Goal: Task Accomplishment & Management: Manage account settings

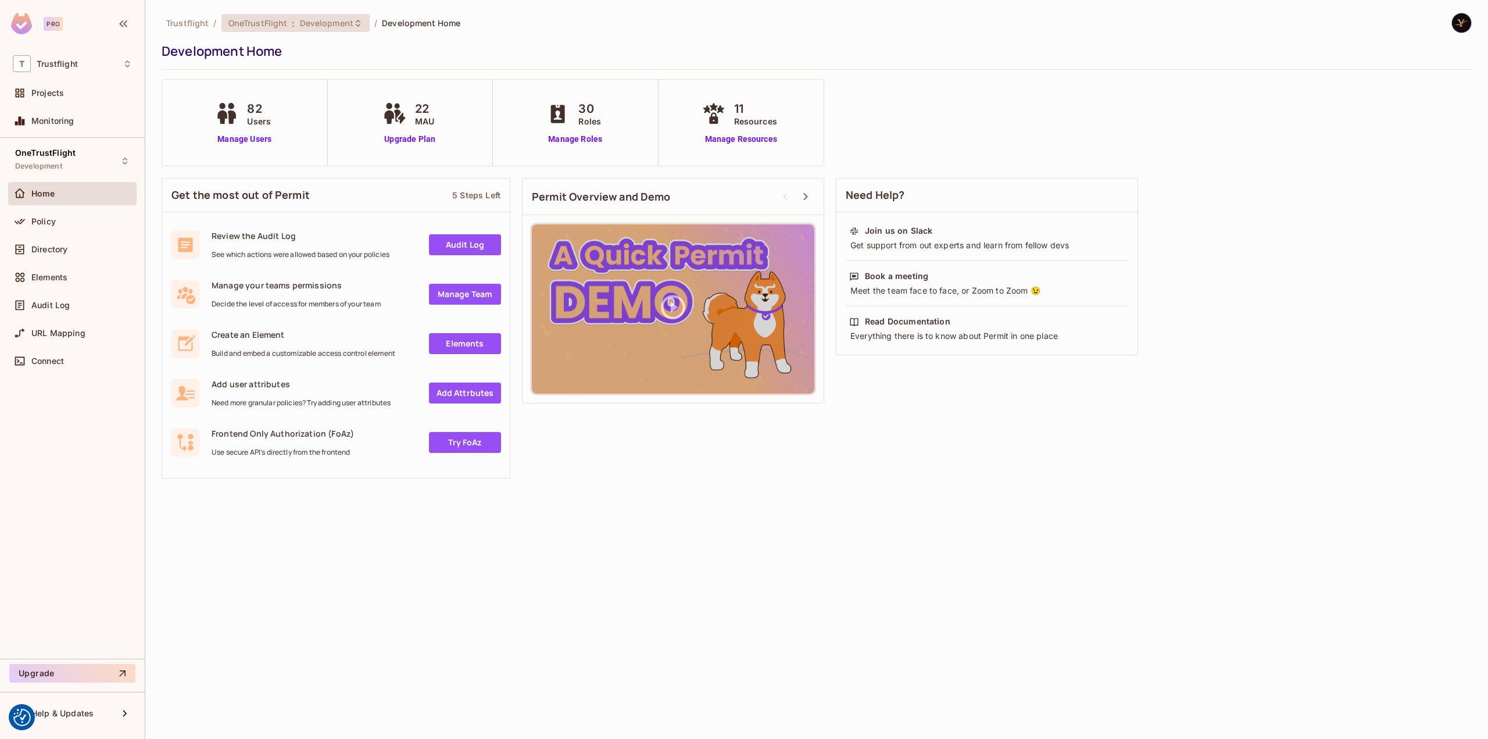
click at [296, 22] on div "OneTrustFlight : Development" at bounding box center [288, 22] width 120 height 11
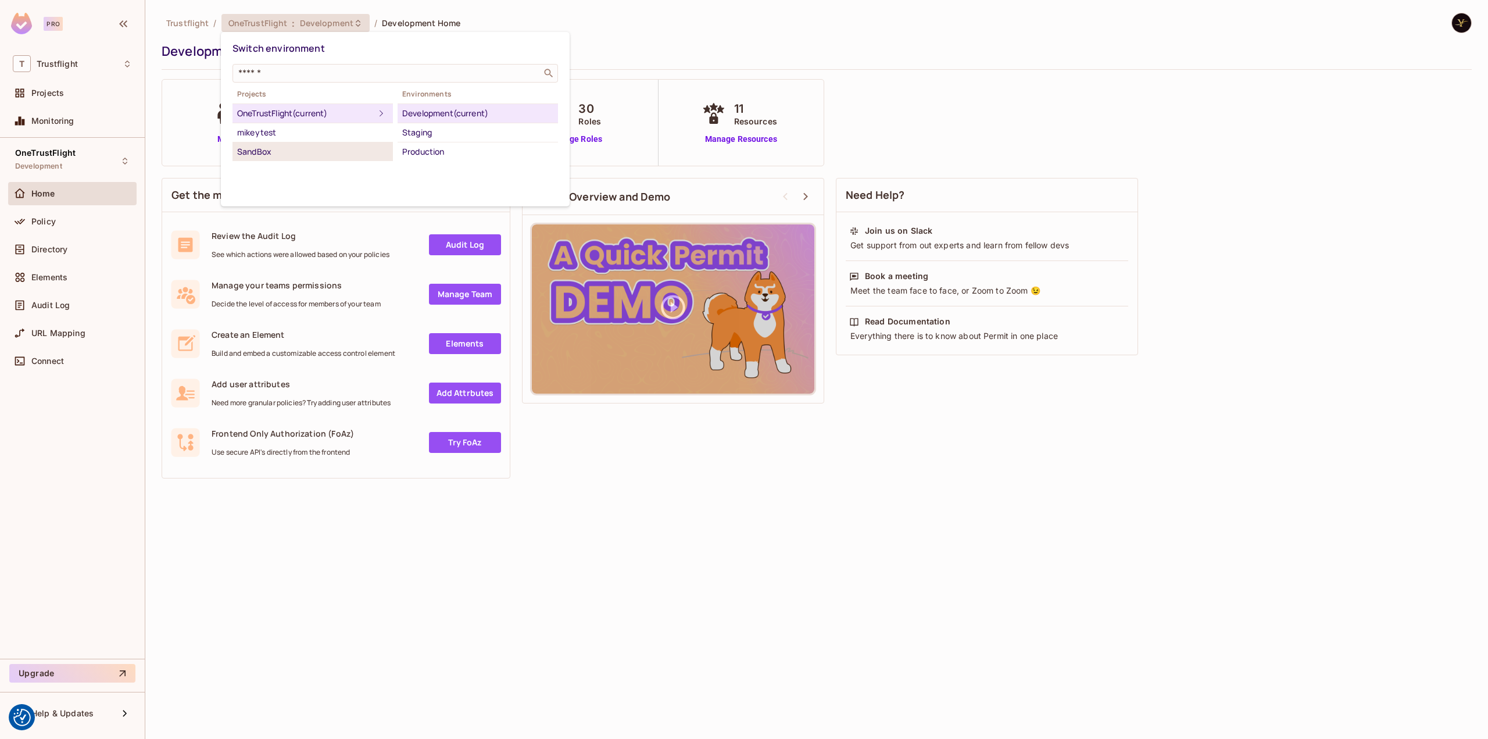
click at [288, 156] on div "SandBox" at bounding box center [312, 152] width 151 height 14
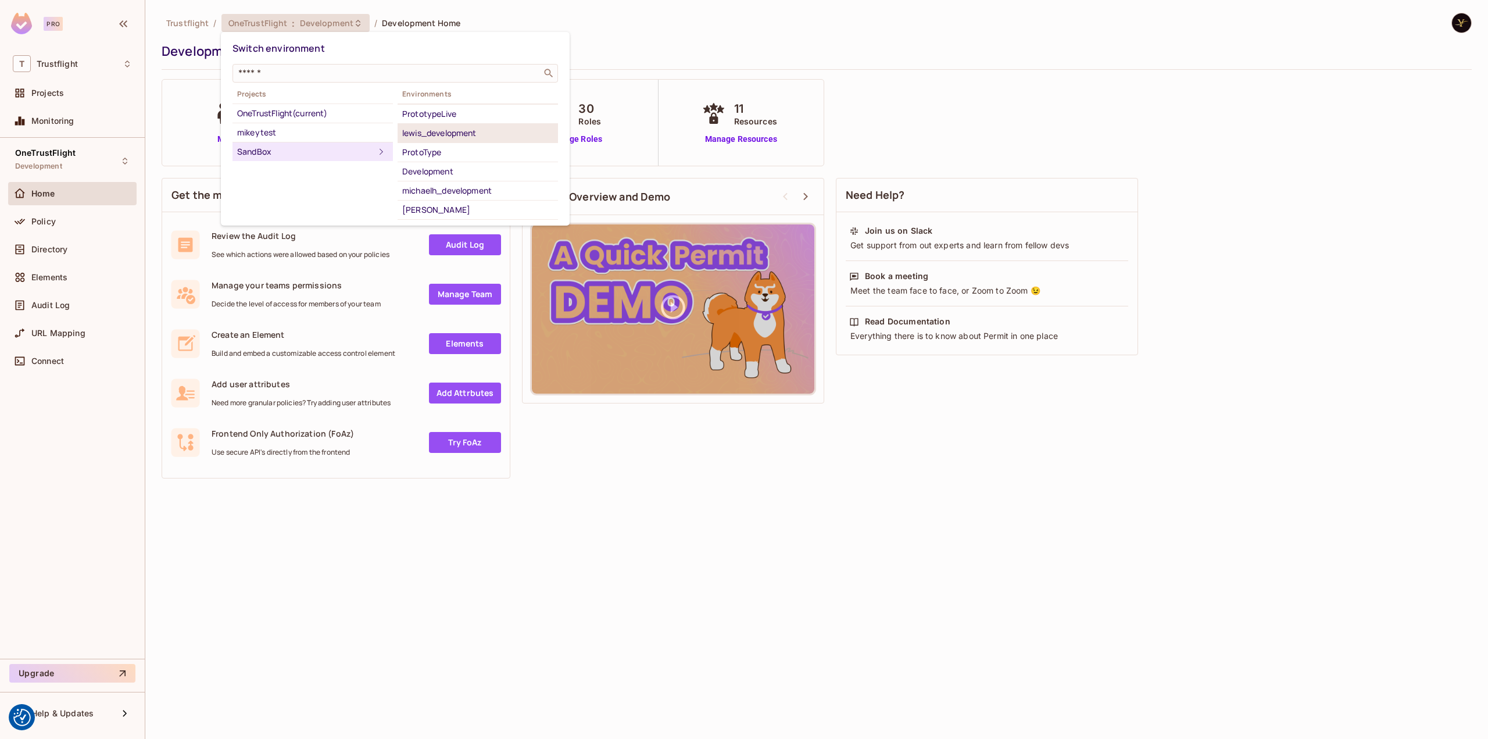
scroll to position [73, 0]
click at [459, 214] on div "yilmaz_1tf_dev" at bounding box center [477, 213] width 151 height 14
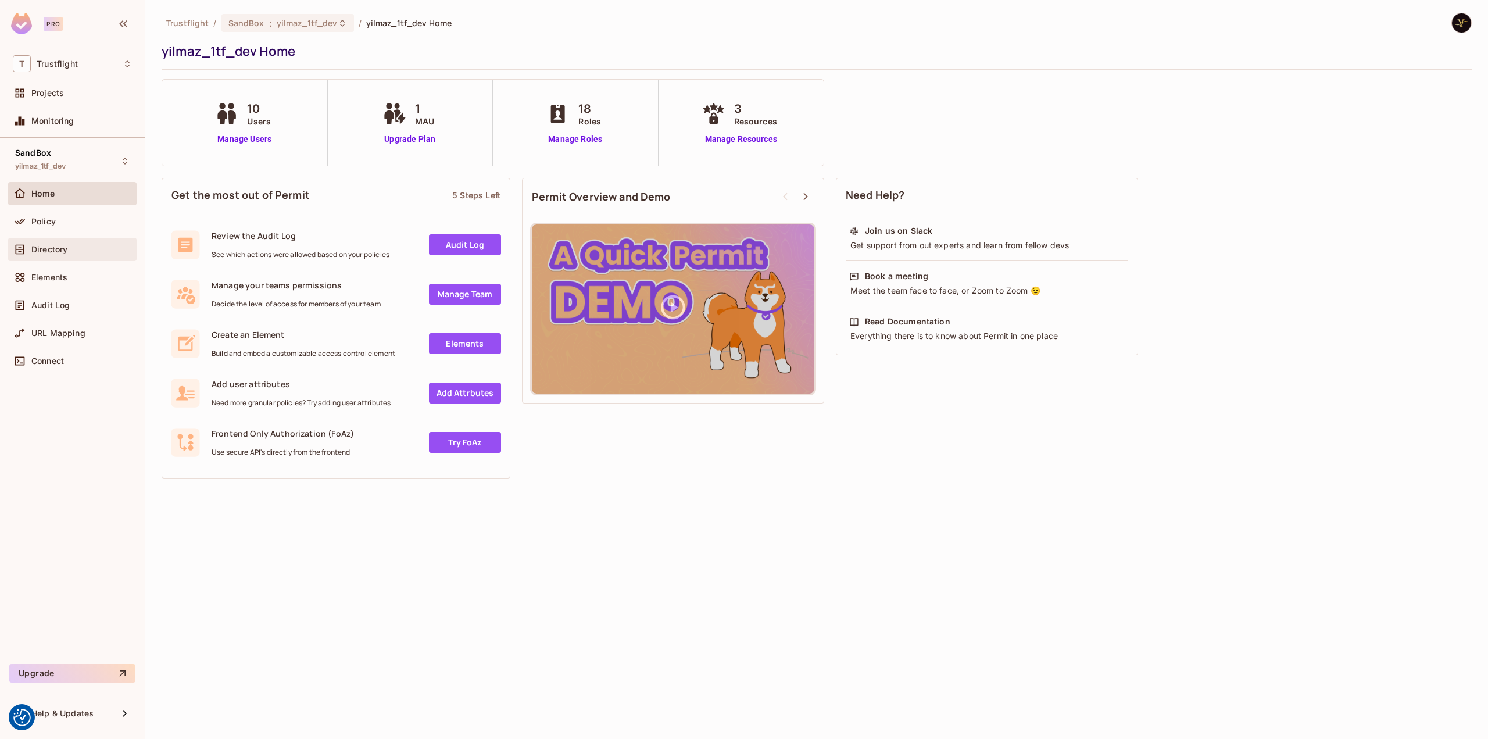
click at [103, 245] on div "Directory" at bounding box center [81, 249] width 101 height 9
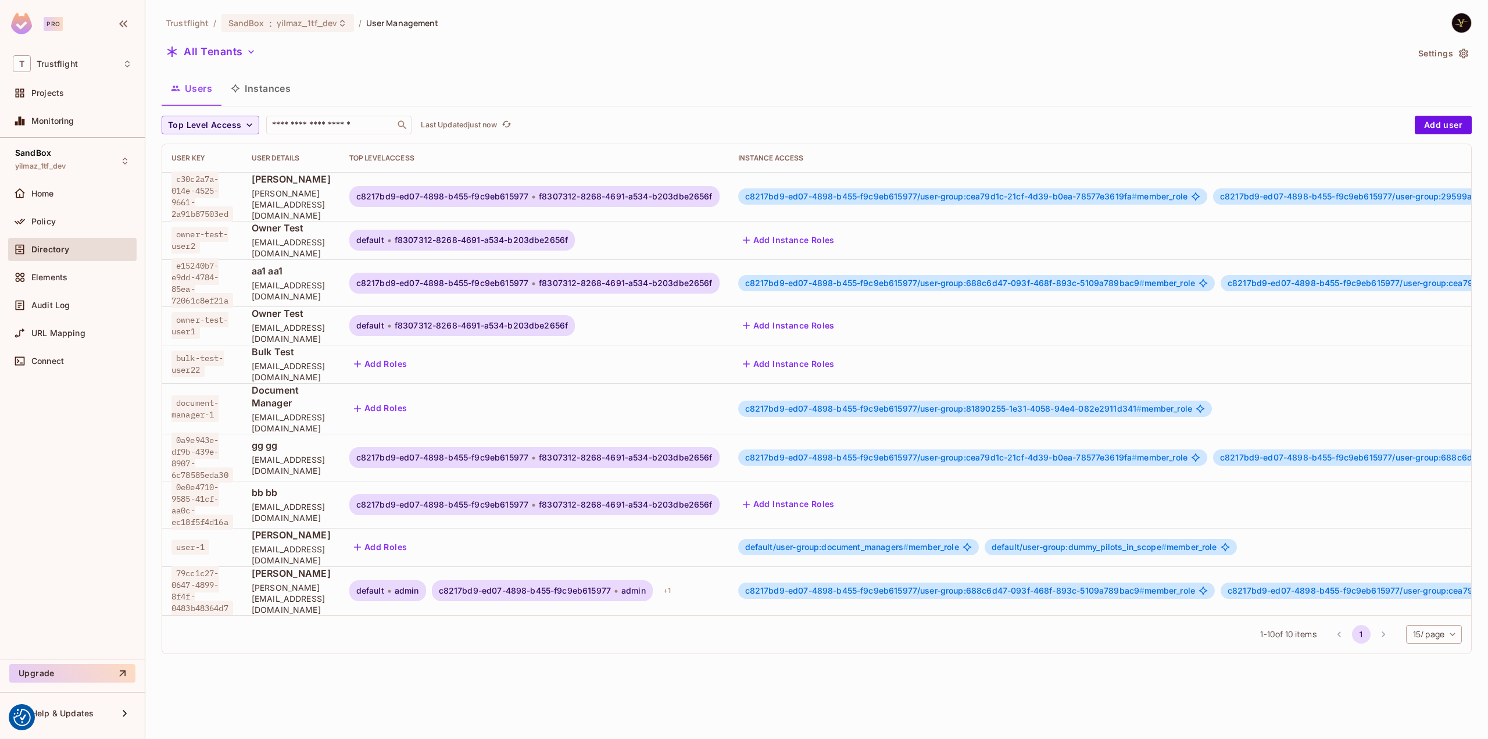
click at [264, 91] on button "Instances" at bounding box center [260, 88] width 78 height 29
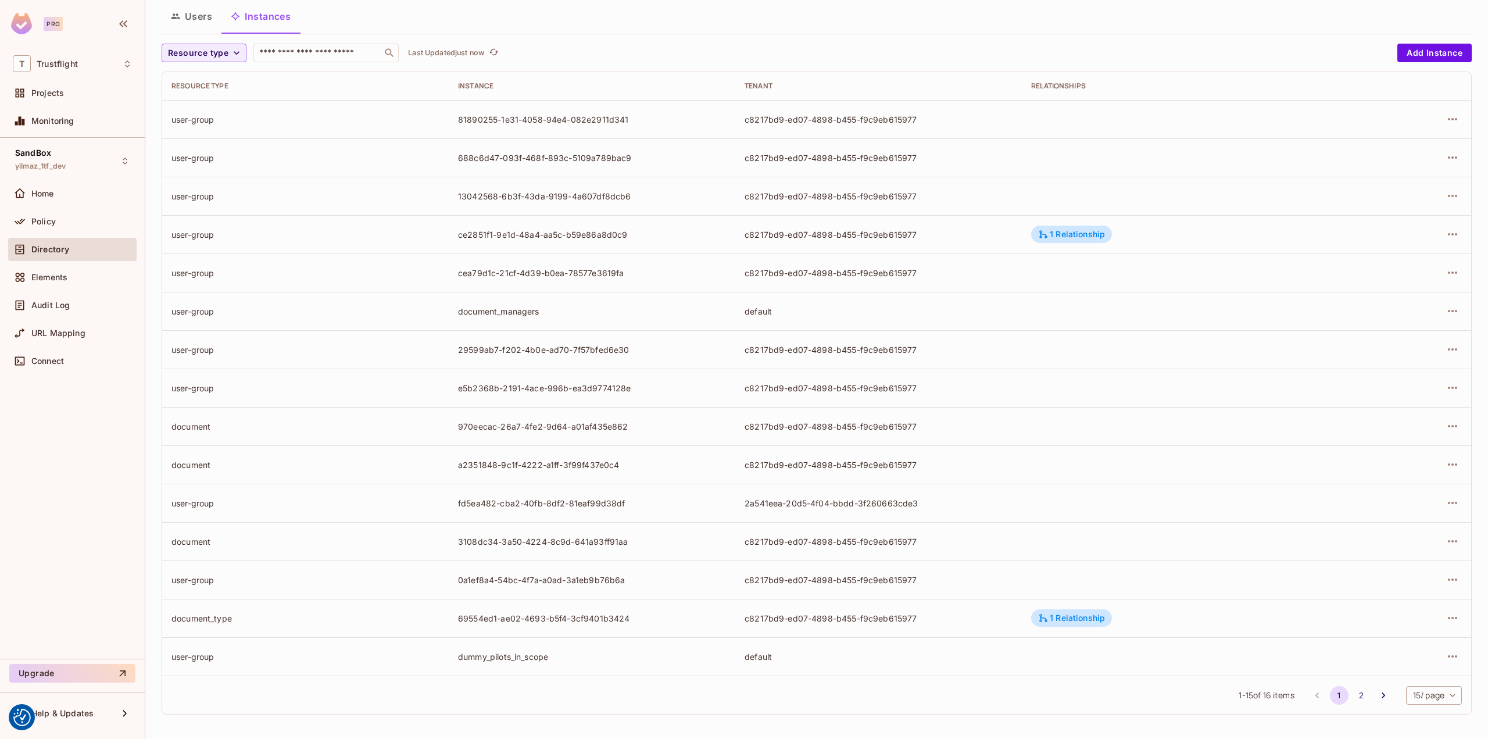
scroll to position [72, 0]
click at [1084, 620] on div "1 Relationship" at bounding box center [1071, 618] width 67 height 10
click at [1074, 613] on div at bounding box center [744, 369] width 1488 height 739
click at [1072, 620] on div "1 Relationship" at bounding box center [1071, 618] width 67 height 10
click at [1430, 611] on div at bounding box center [744, 369] width 1488 height 739
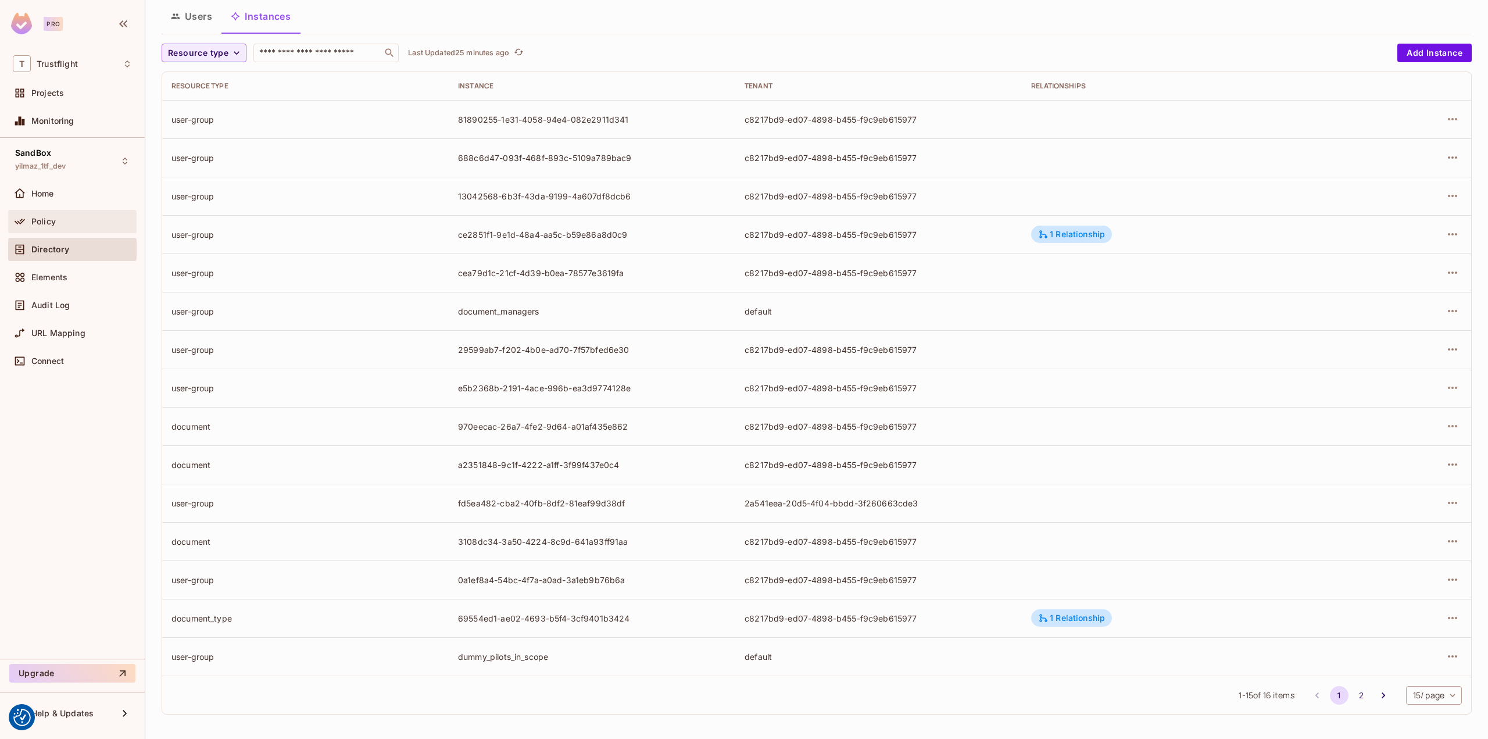
click at [38, 210] on div "Policy" at bounding box center [72, 221] width 128 height 23
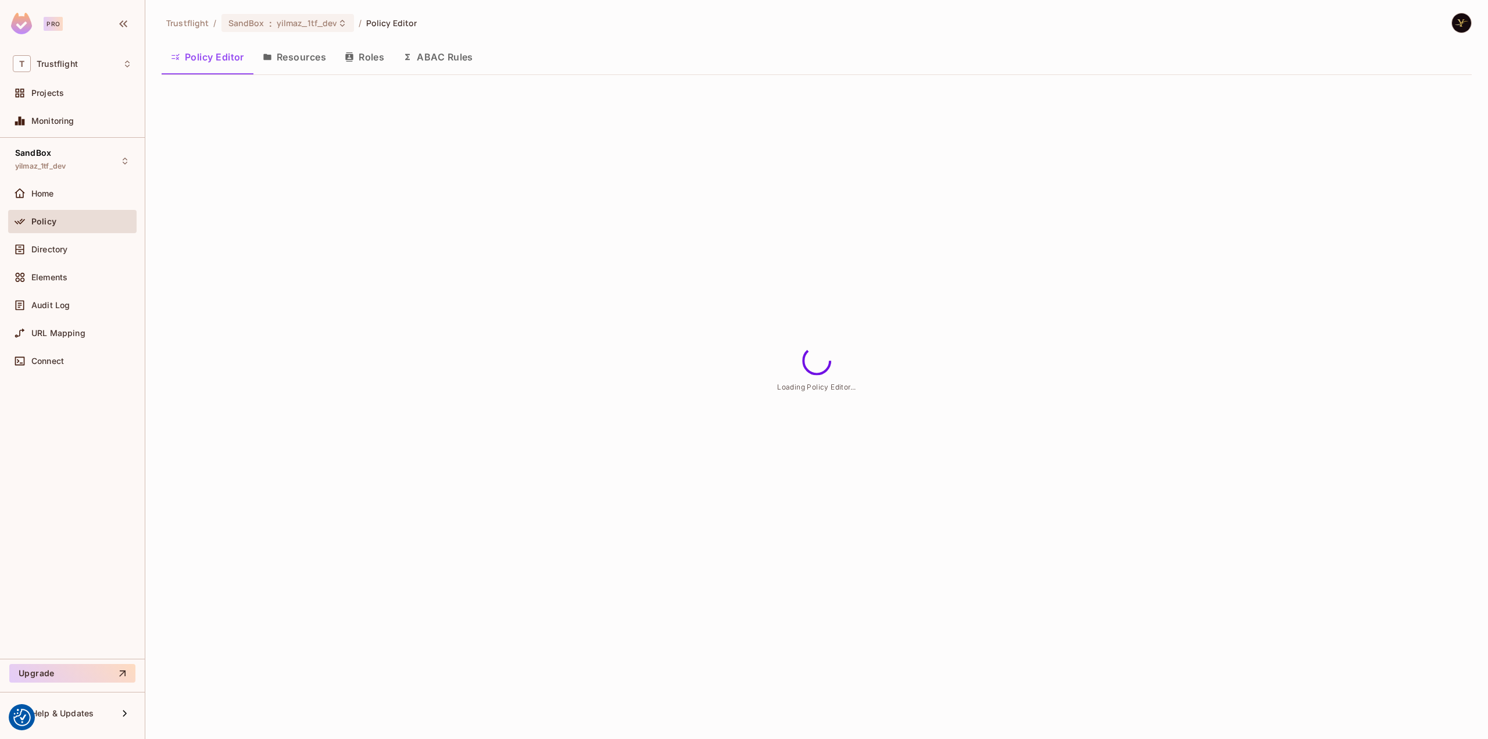
click at [368, 52] on button "Roles" at bounding box center [364, 56] width 58 height 29
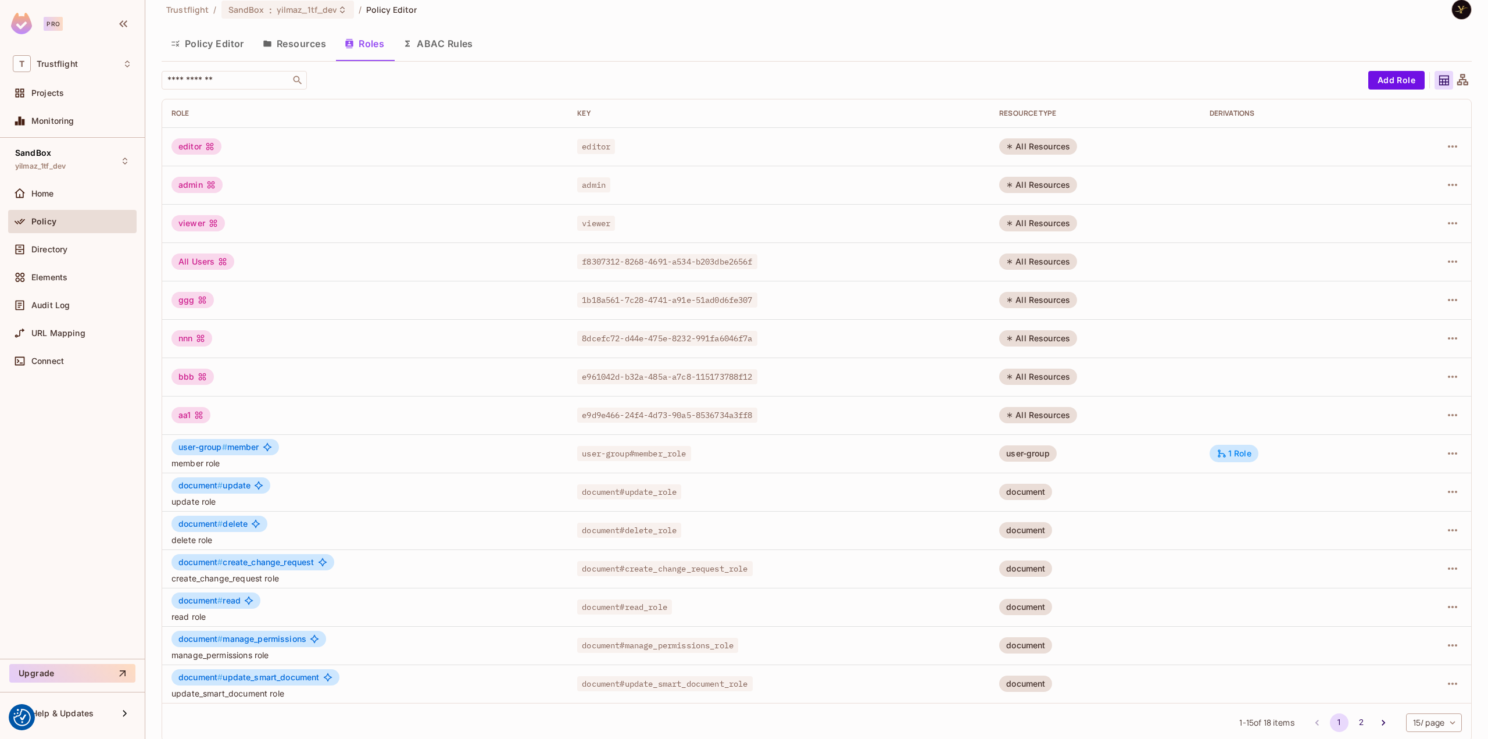
scroll to position [24, 0]
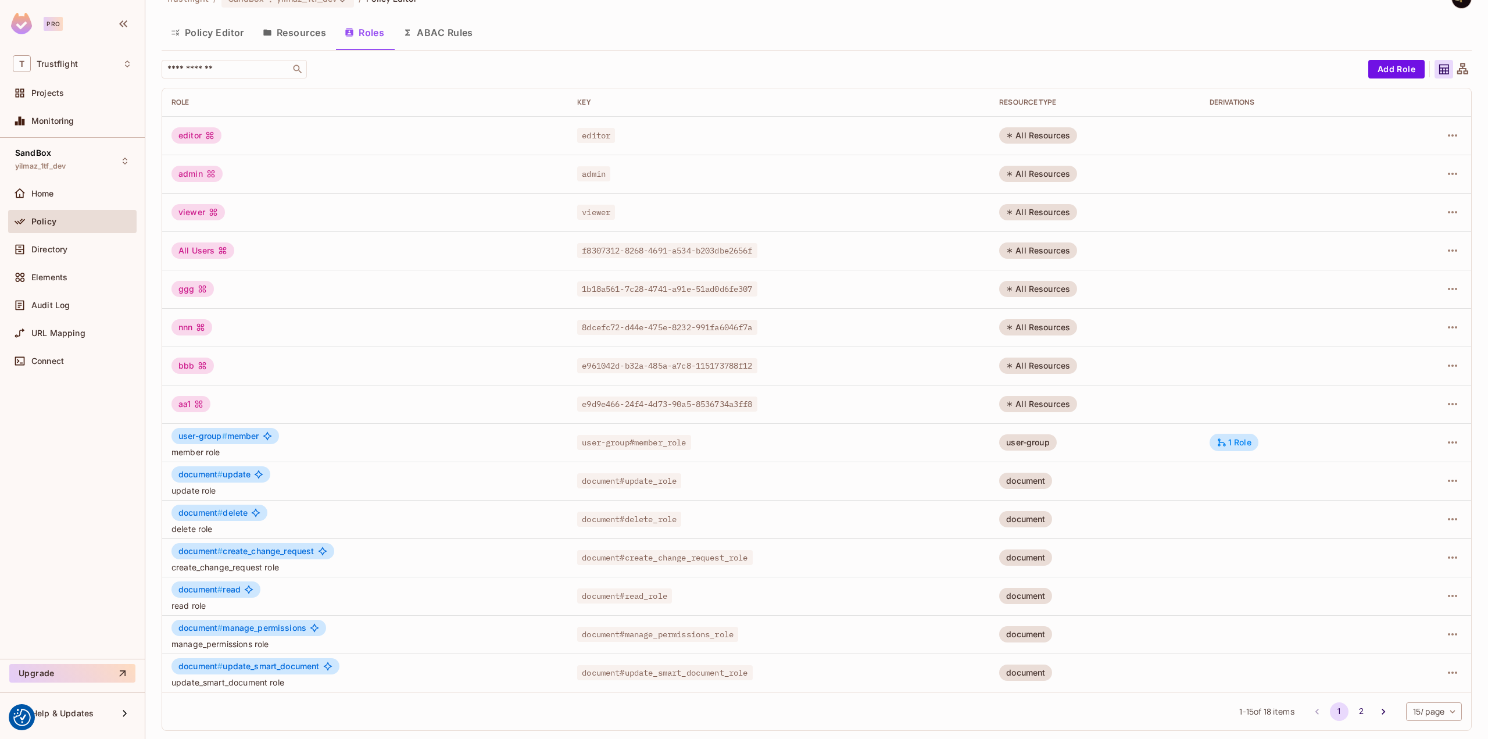
drag, startPoint x: 1350, startPoint y: 711, endPoint x: 1337, endPoint y: 700, distance: 17.0
click at [1352, 711] on button "2" at bounding box center [1361, 711] width 19 height 19
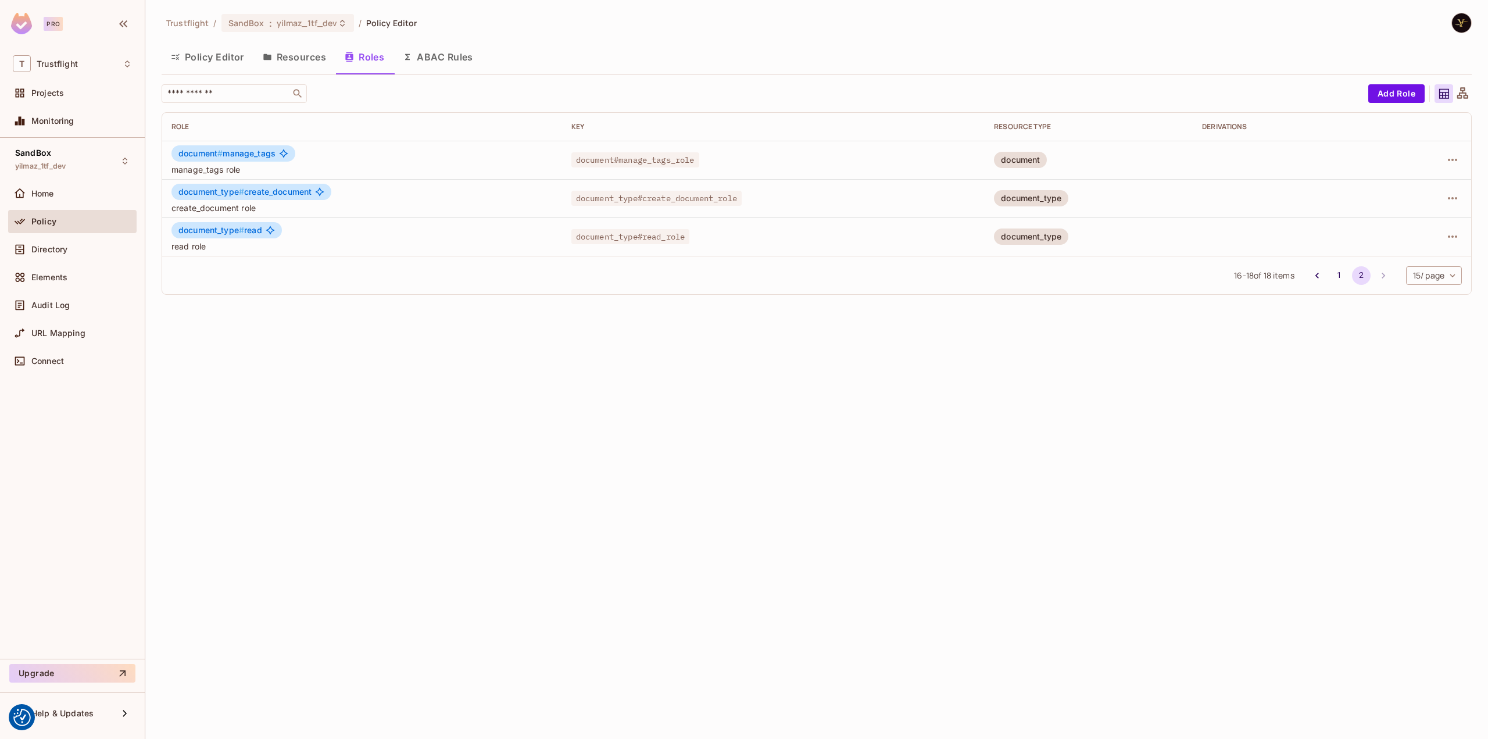
scroll to position [0, 0]
click at [1451, 196] on icon "button" at bounding box center [1452, 198] width 14 height 14
click at [1405, 221] on div "Edit Role" at bounding box center [1400, 225] width 35 height 12
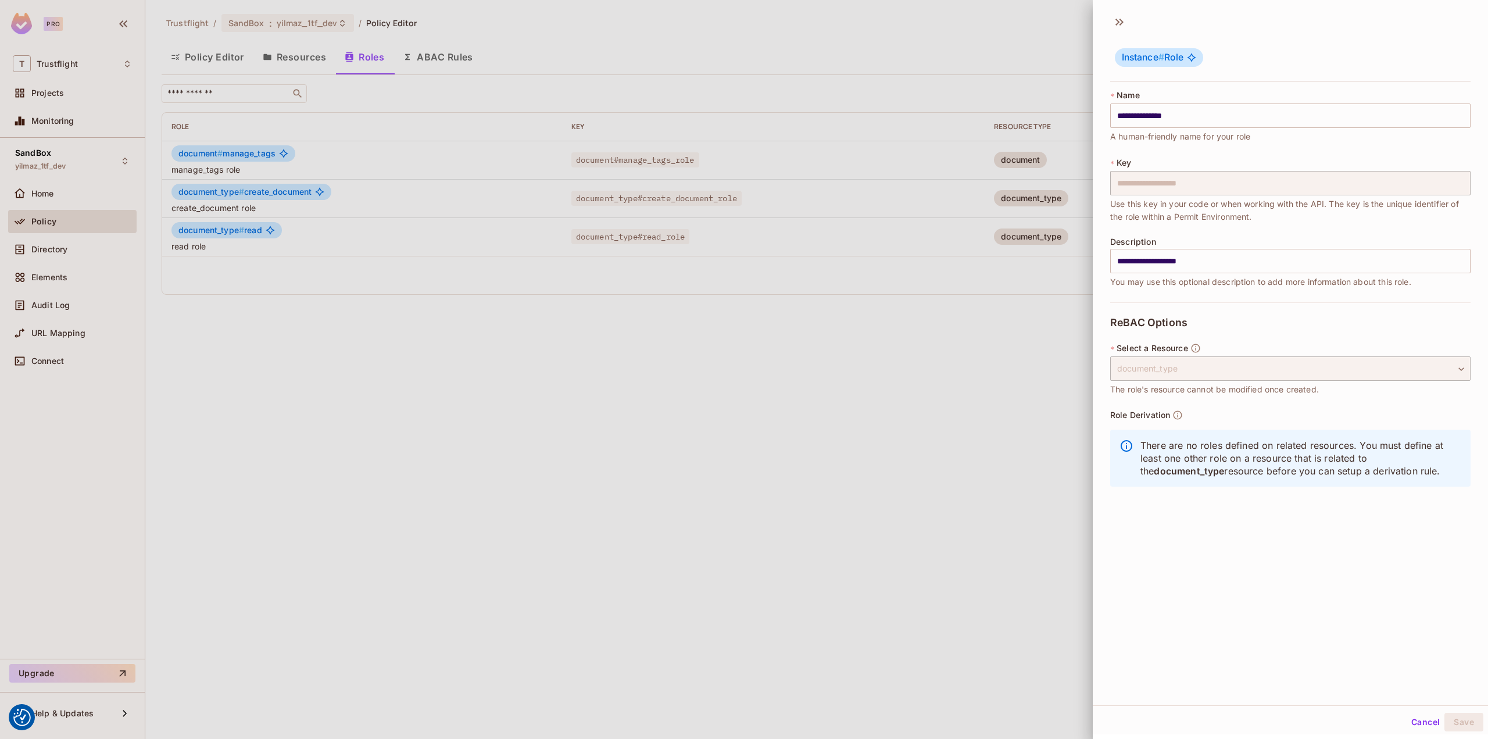
scroll to position [1, 0]
click at [1406, 719] on button "Cancel" at bounding box center [1425, 720] width 38 height 19
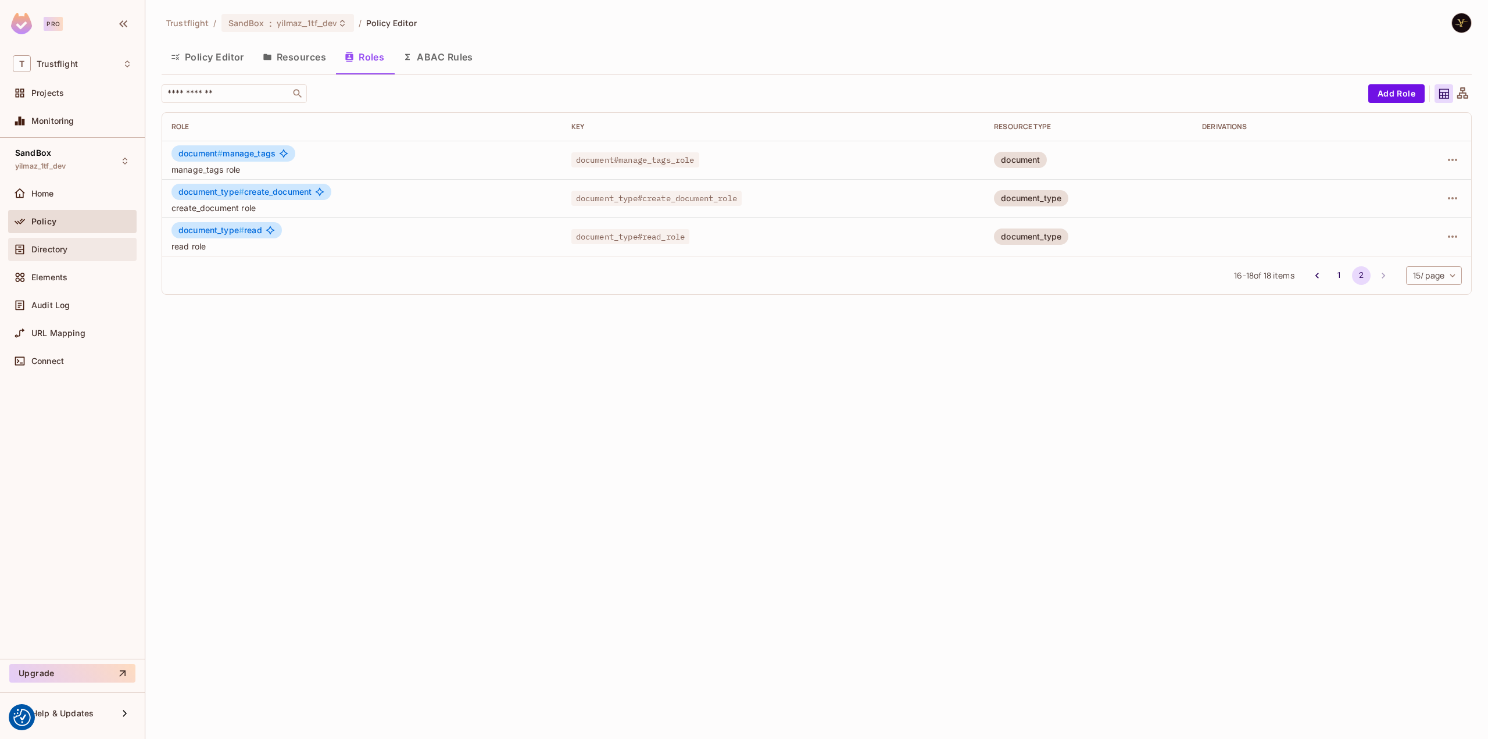
click at [71, 253] on div "Directory" at bounding box center [72, 249] width 119 height 14
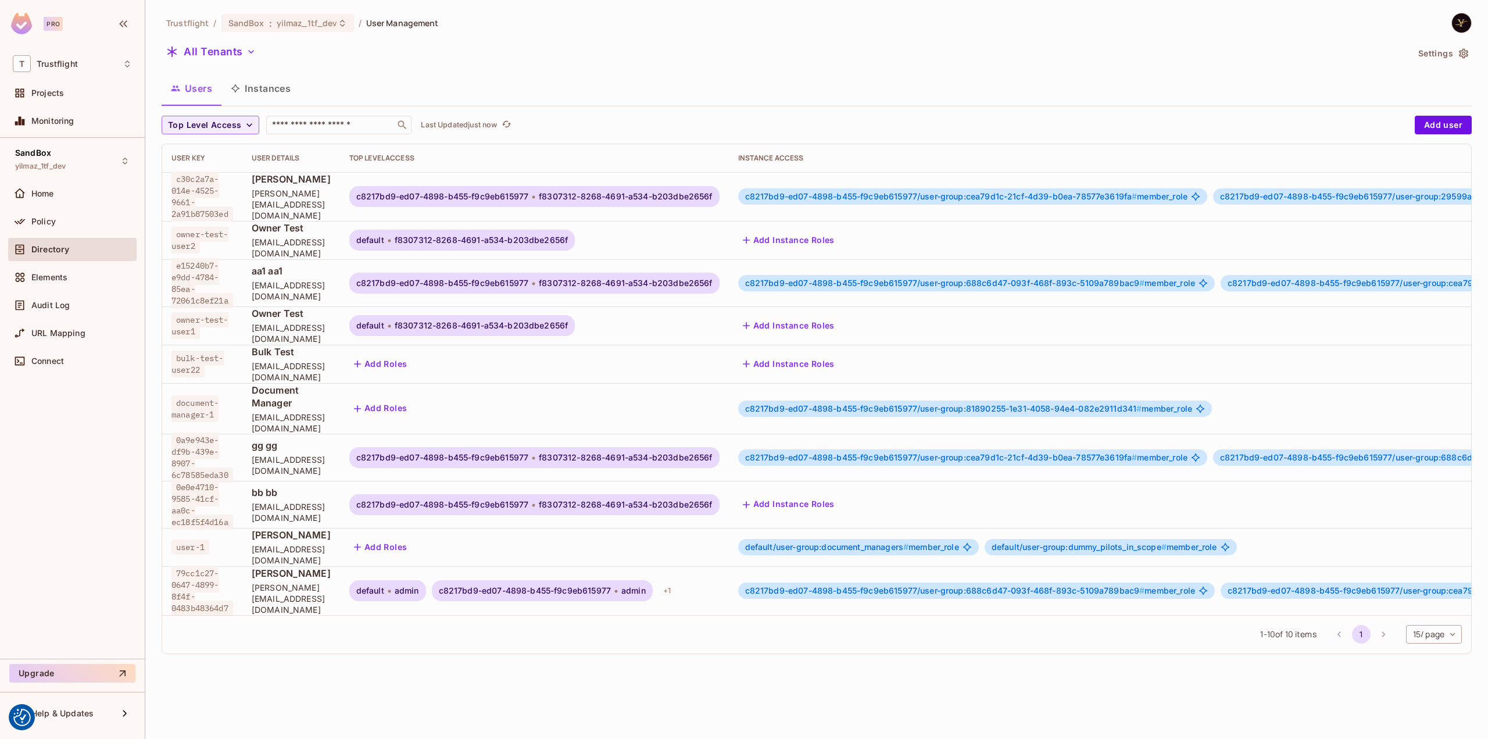
drag, startPoint x: 276, startPoint y: 97, endPoint x: 279, endPoint y: 92, distance: 6.0
click at [277, 96] on button "Instances" at bounding box center [260, 88] width 78 height 29
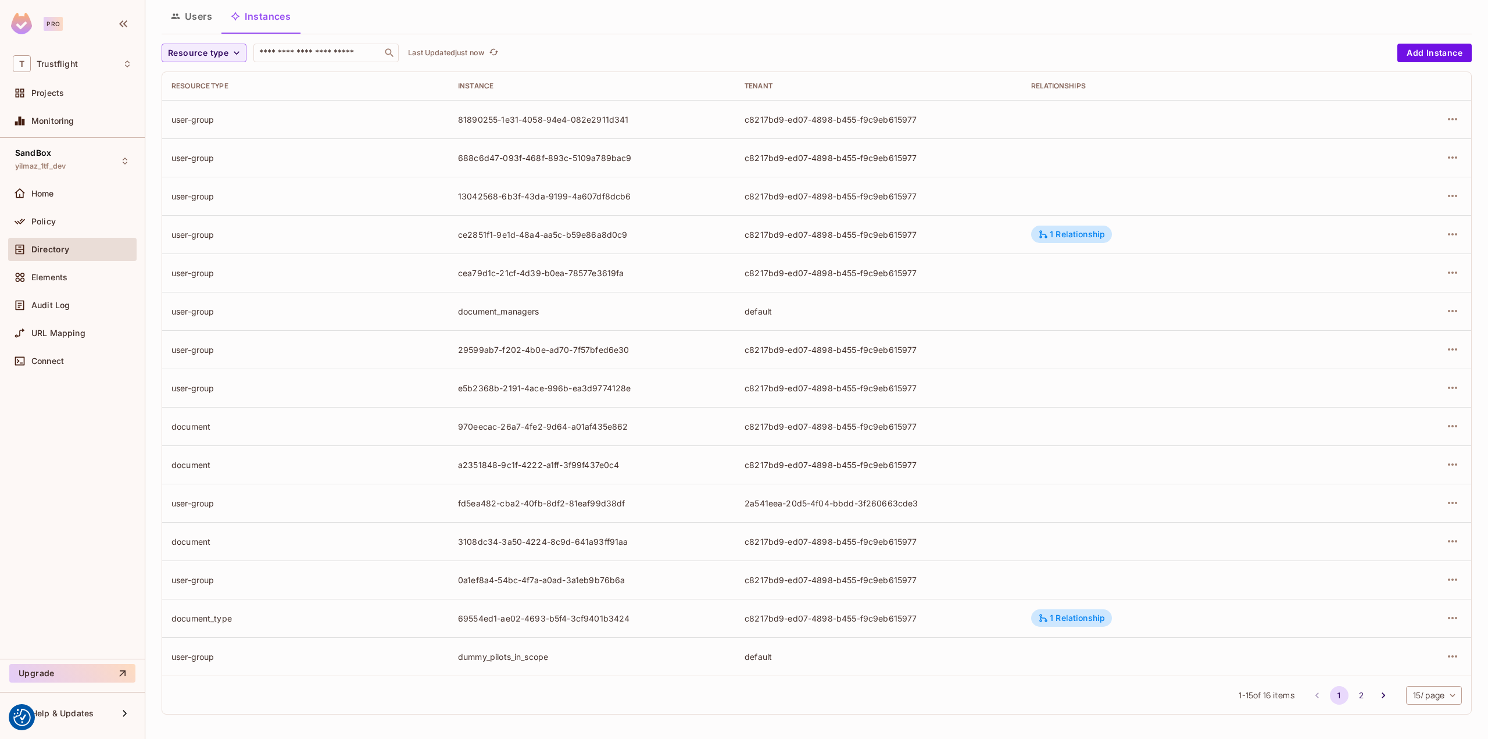
scroll to position [72, 0]
click at [1072, 613] on div "1 Relationship" at bounding box center [1071, 618] width 67 height 10
click at [1428, 620] on div at bounding box center [744, 369] width 1488 height 739
click at [1102, 616] on div "1 Relationship" at bounding box center [1071, 617] width 81 height 17
click at [1156, 658] on div "is create_document of" at bounding box center [1162, 654] width 92 height 12
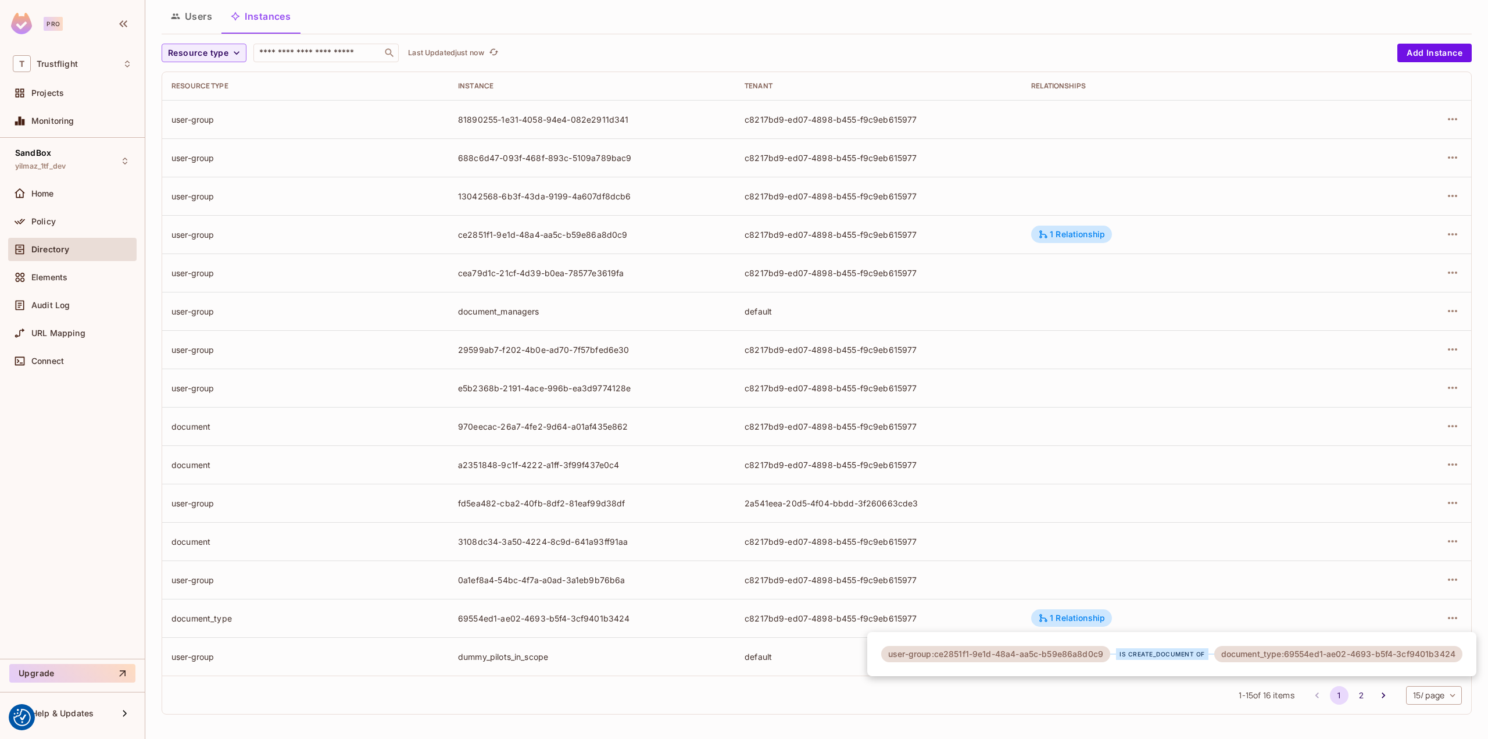
click at [1445, 614] on div at bounding box center [744, 369] width 1488 height 739
click at [1448, 617] on icon "button" at bounding box center [1452, 618] width 9 height 2
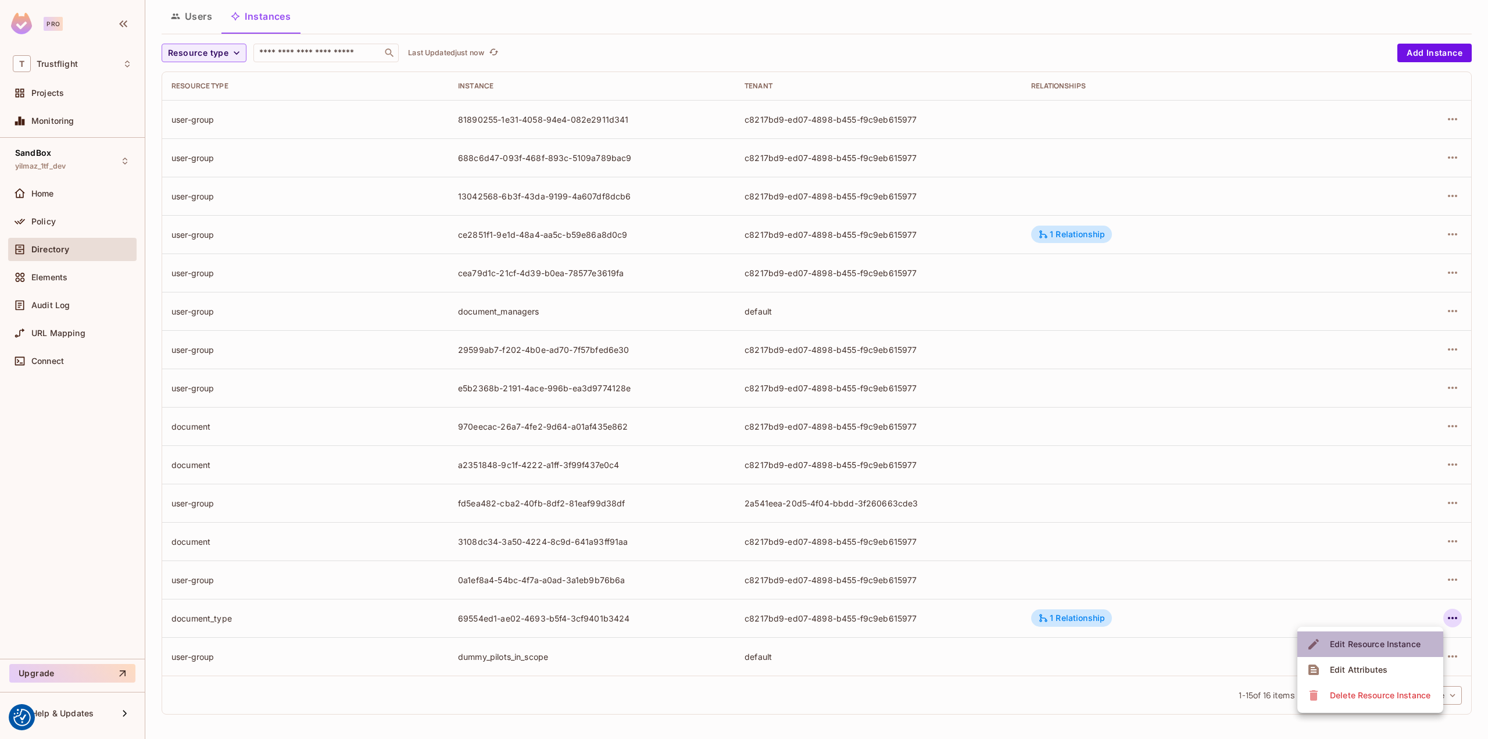
click at [1386, 640] on div "Edit Resource Instance" at bounding box center [1375, 644] width 91 height 12
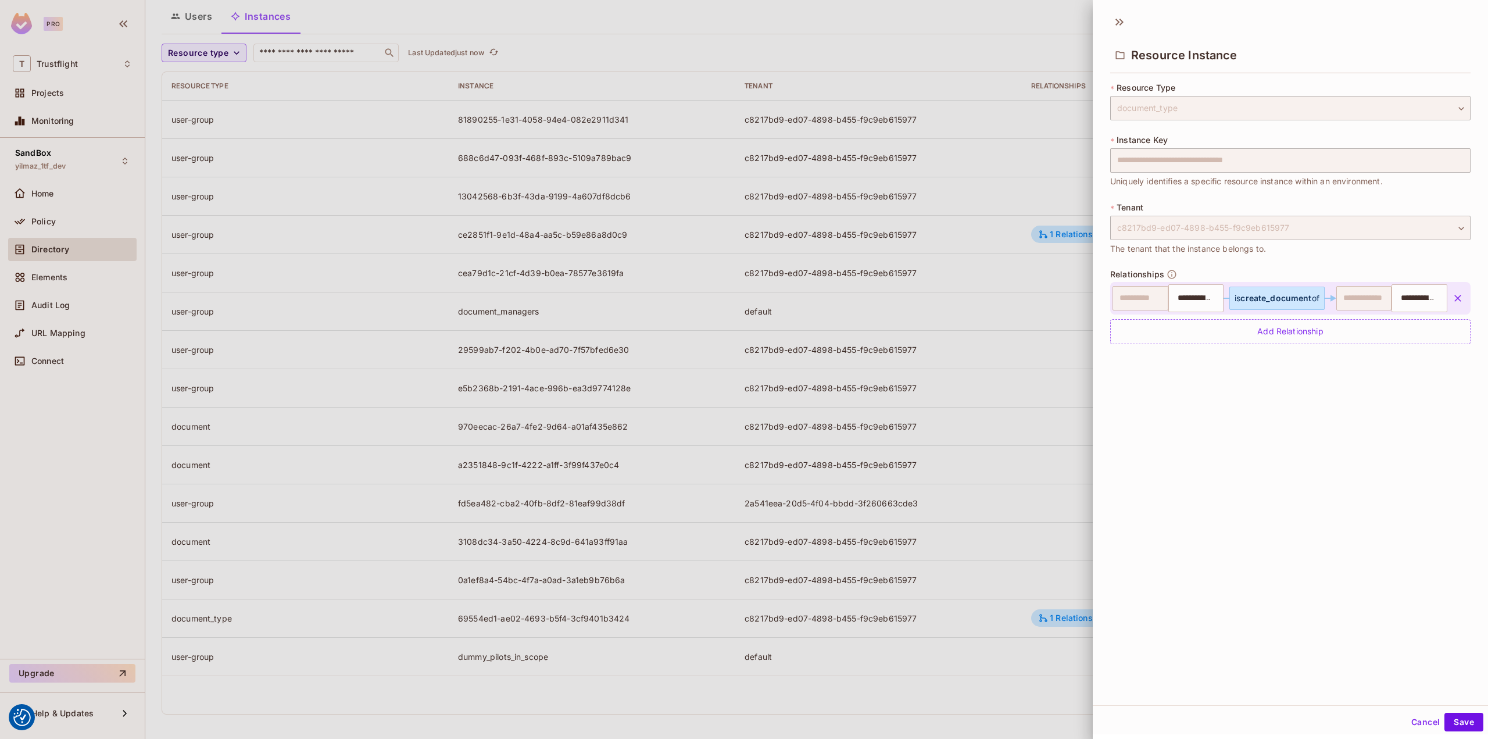
click at [1413, 723] on button "Cancel" at bounding box center [1425, 721] width 38 height 19
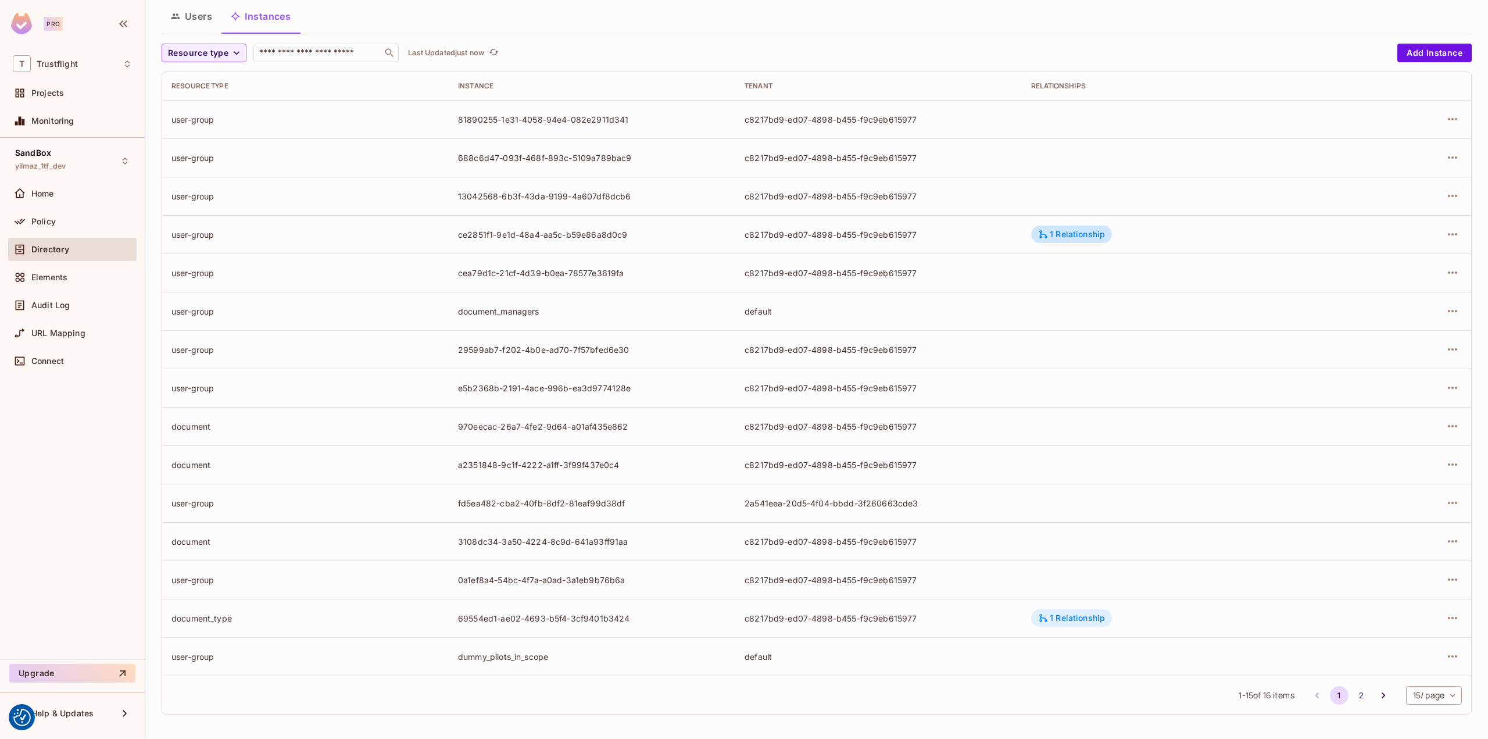
click at [1068, 615] on div "1 Relationship" at bounding box center [1071, 618] width 67 height 10
click at [1077, 611] on div at bounding box center [744, 369] width 1488 height 739
click at [1064, 227] on div "1 Relationship" at bounding box center [1071, 233] width 81 height 17
click at [1125, 224] on div at bounding box center [744, 369] width 1488 height 739
click at [1070, 229] on div "1 Relationship" at bounding box center [1071, 234] width 67 height 10
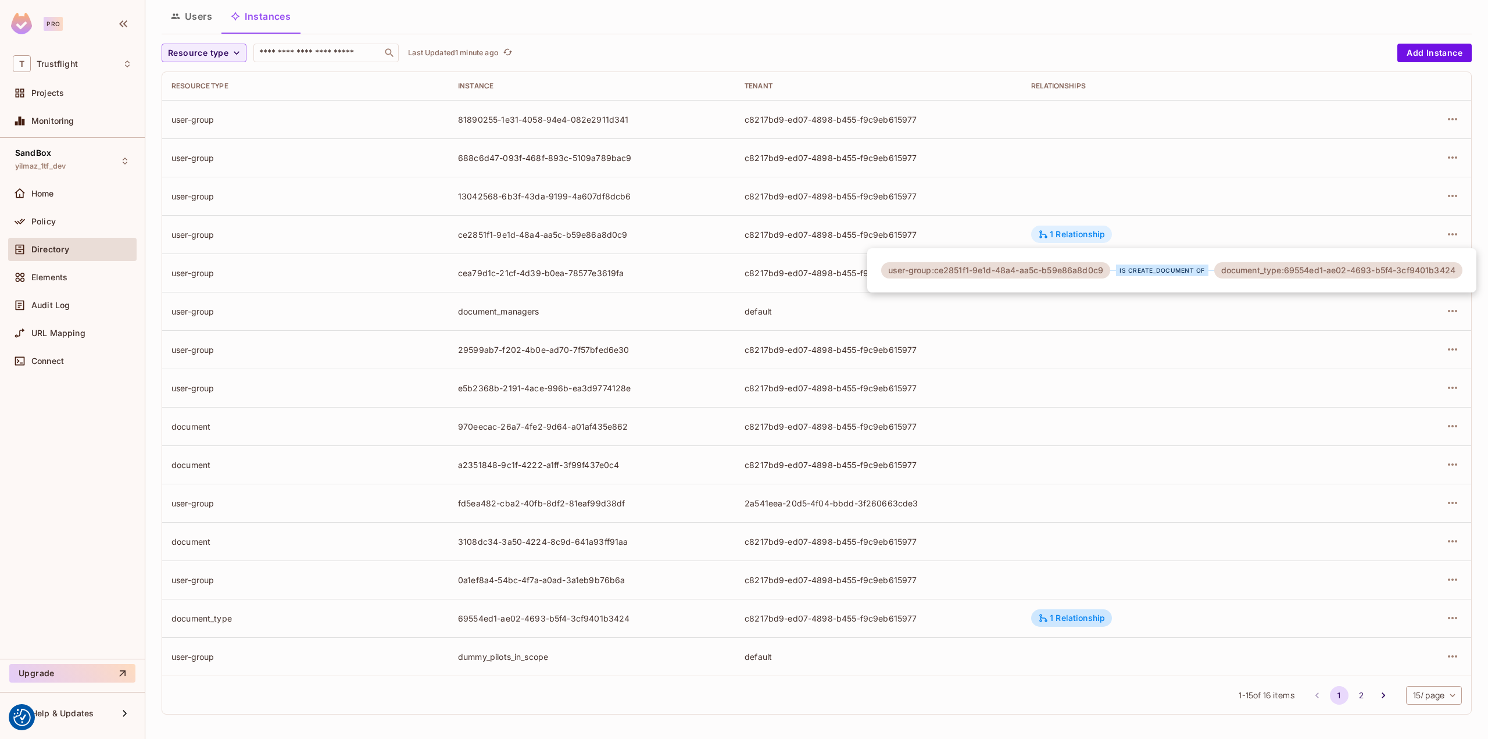
click at [1070, 228] on div at bounding box center [744, 369] width 1488 height 739
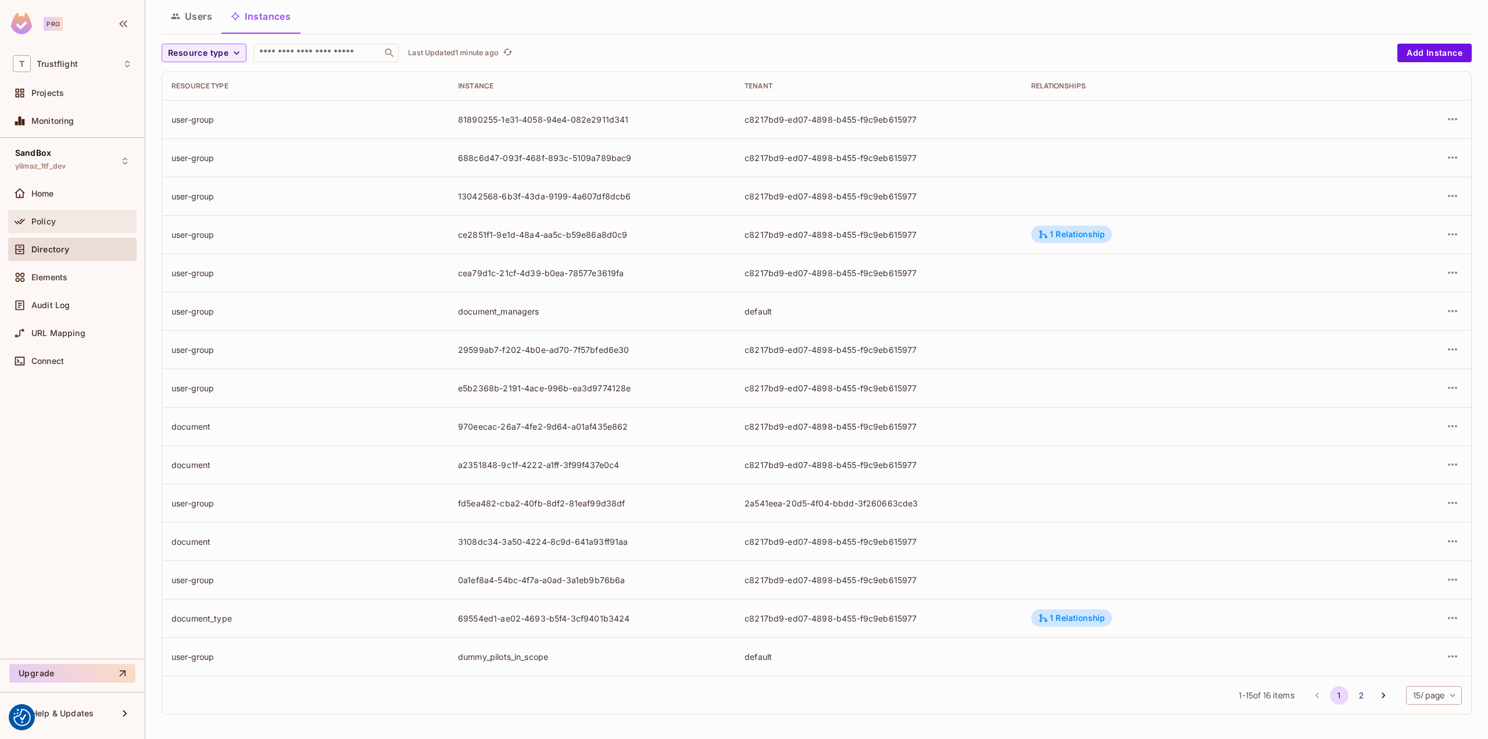
click at [33, 220] on span "Policy" at bounding box center [43, 221] width 24 height 9
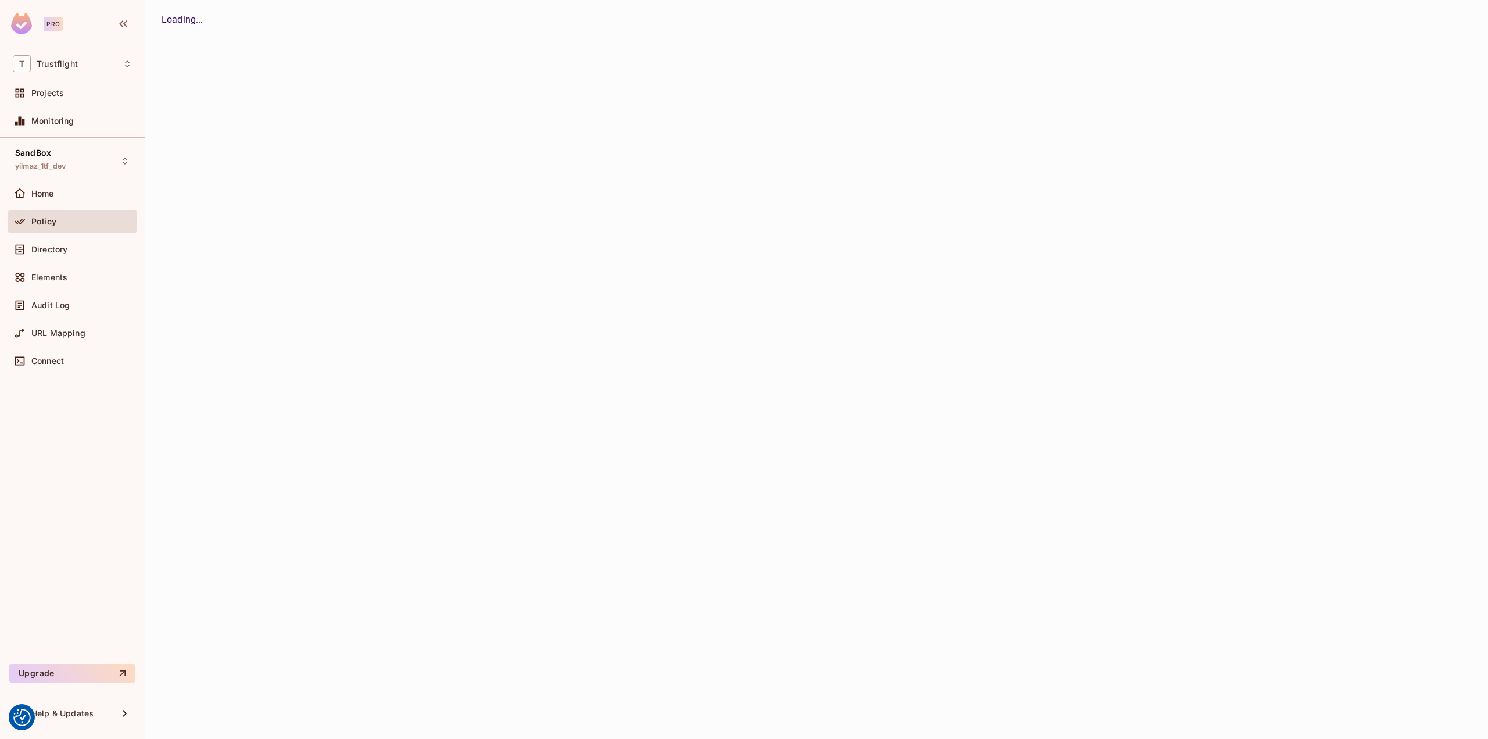
click at [358, 58] on div "Trustflight / SandBox : yilmaz_1tf_dev / User Management All Tenants Settings U…" at bounding box center [816, 369] width 1342 height 739
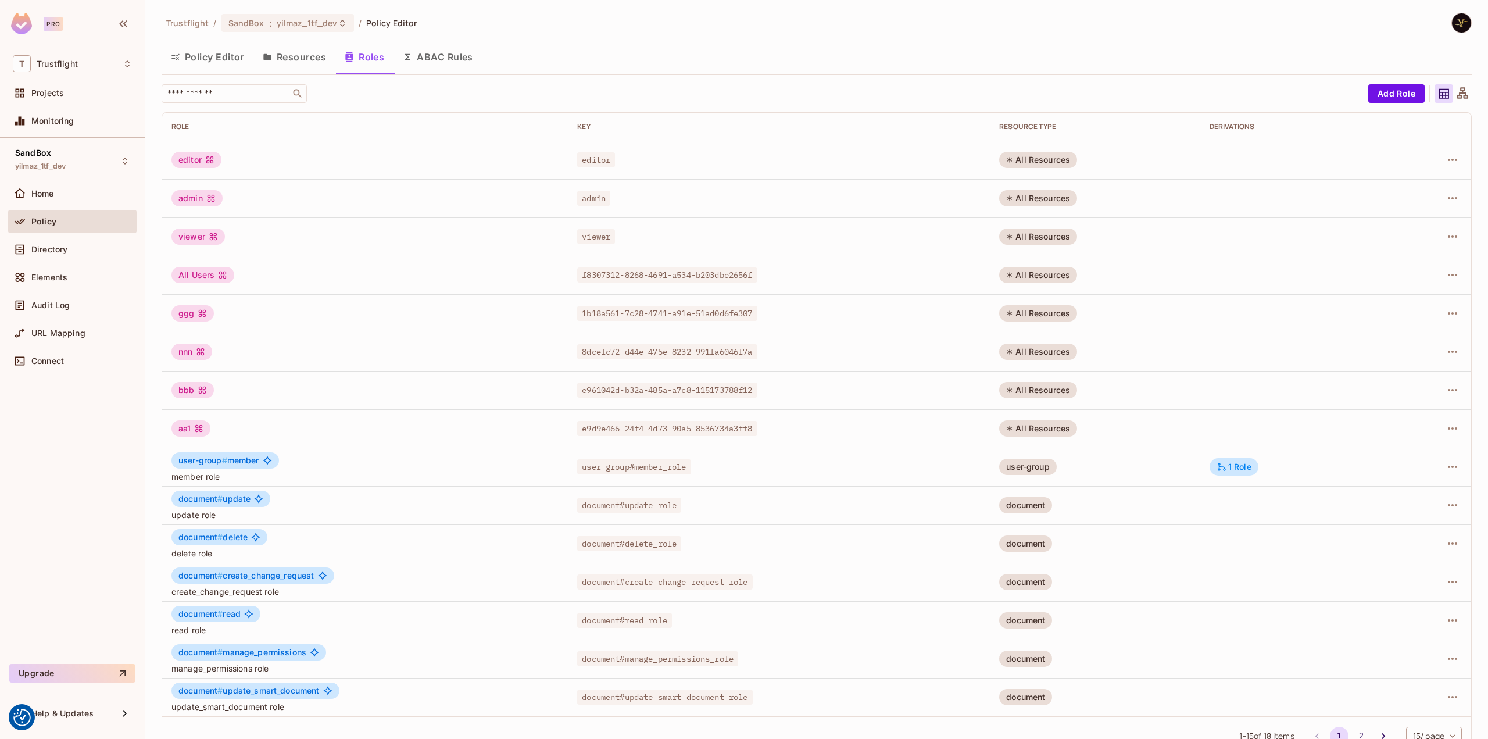
scroll to position [24, 0]
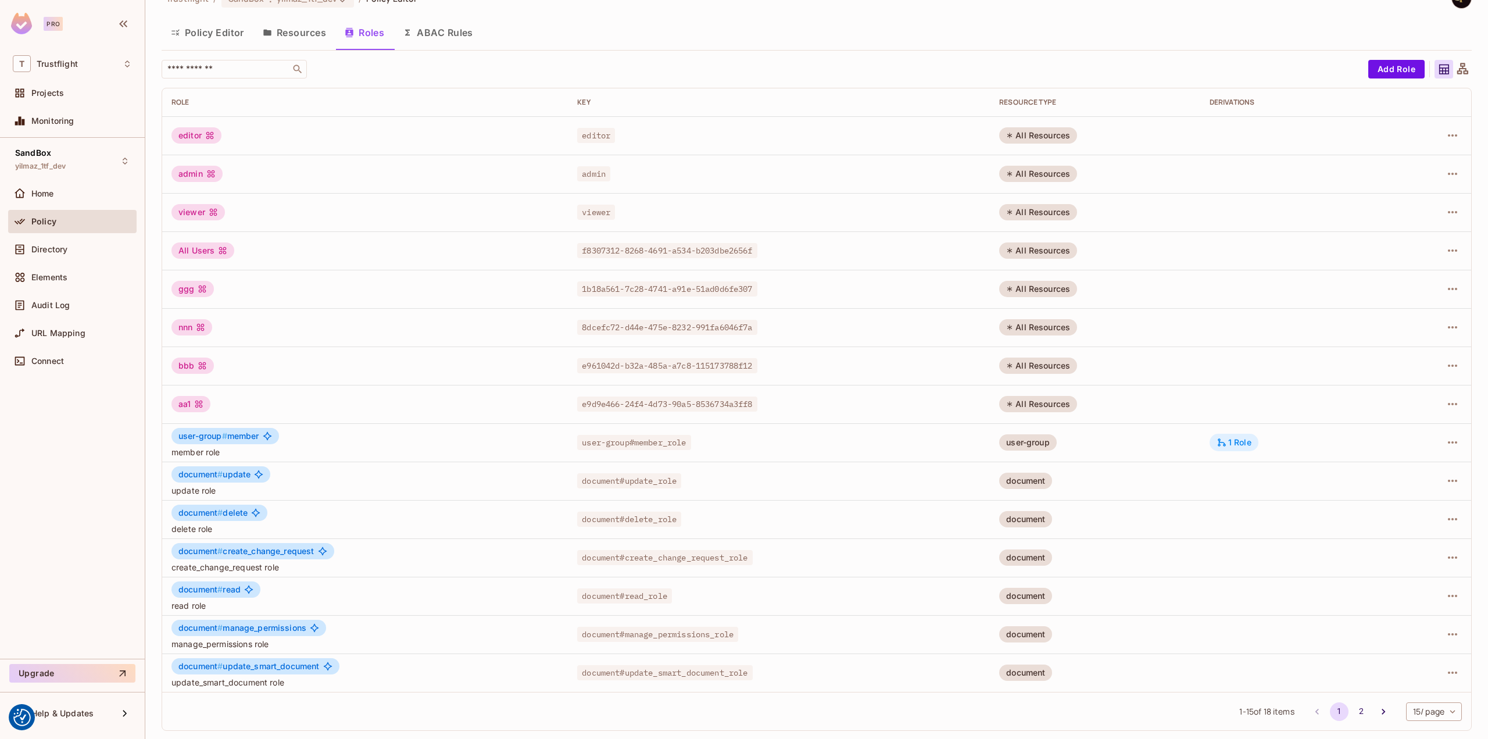
click at [1230, 442] on div "1 Role" at bounding box center [1233, 442] width 35 height 10
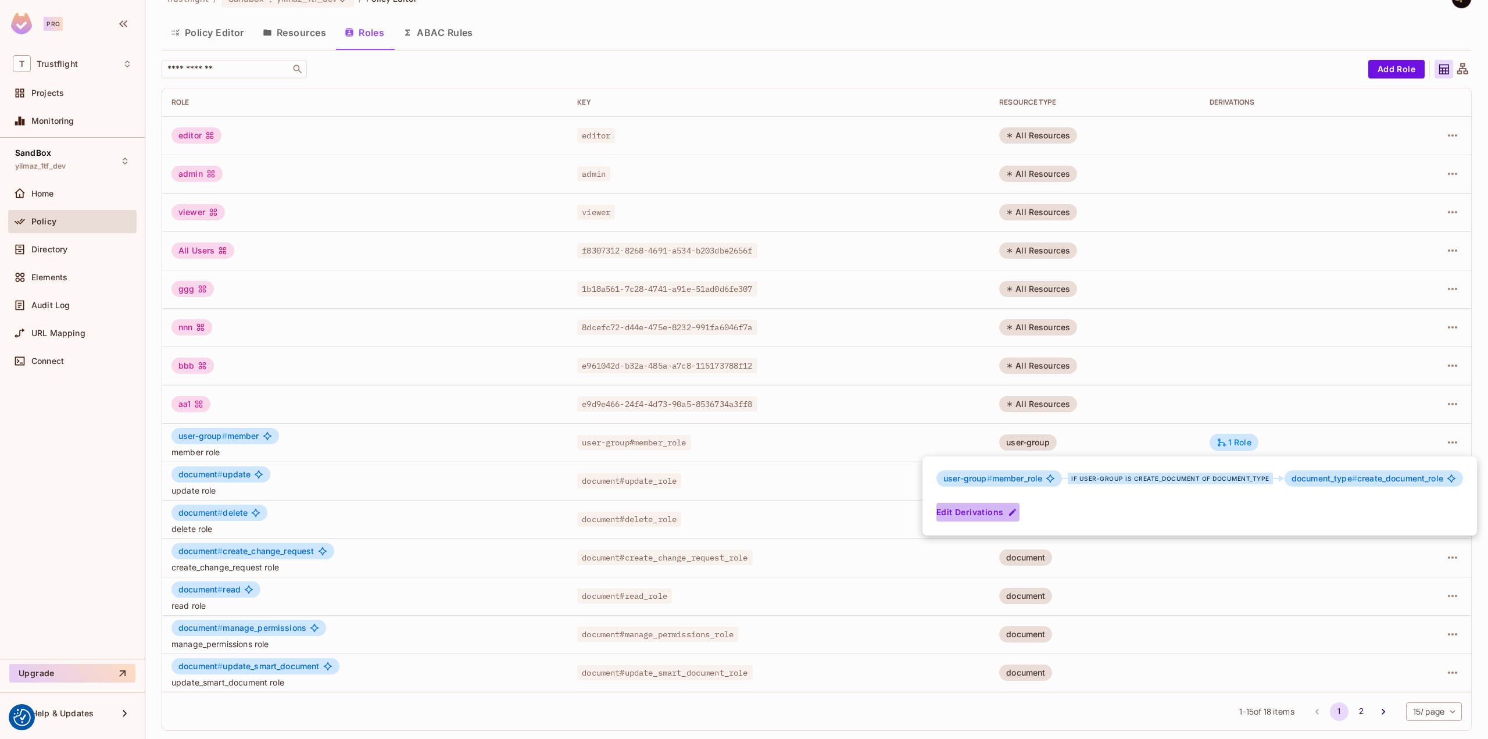
click at [959, 508] on button "Edit Derivations" at bounding box center [977, 512] width 83 height 19
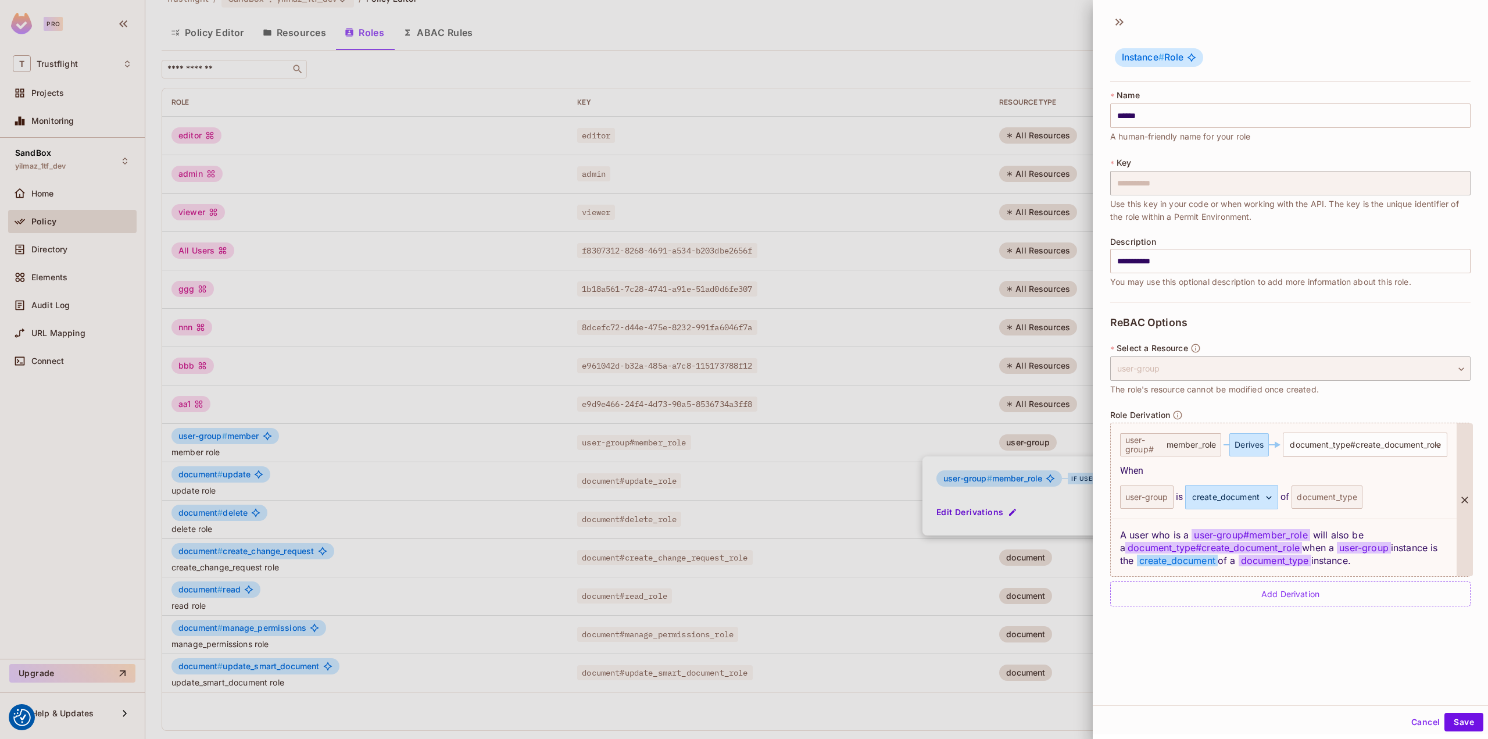
scroll to position [1, 0]
click at [1406, 713] on button "Cancel" at bounding box center [1425, 720] width 38 height 19
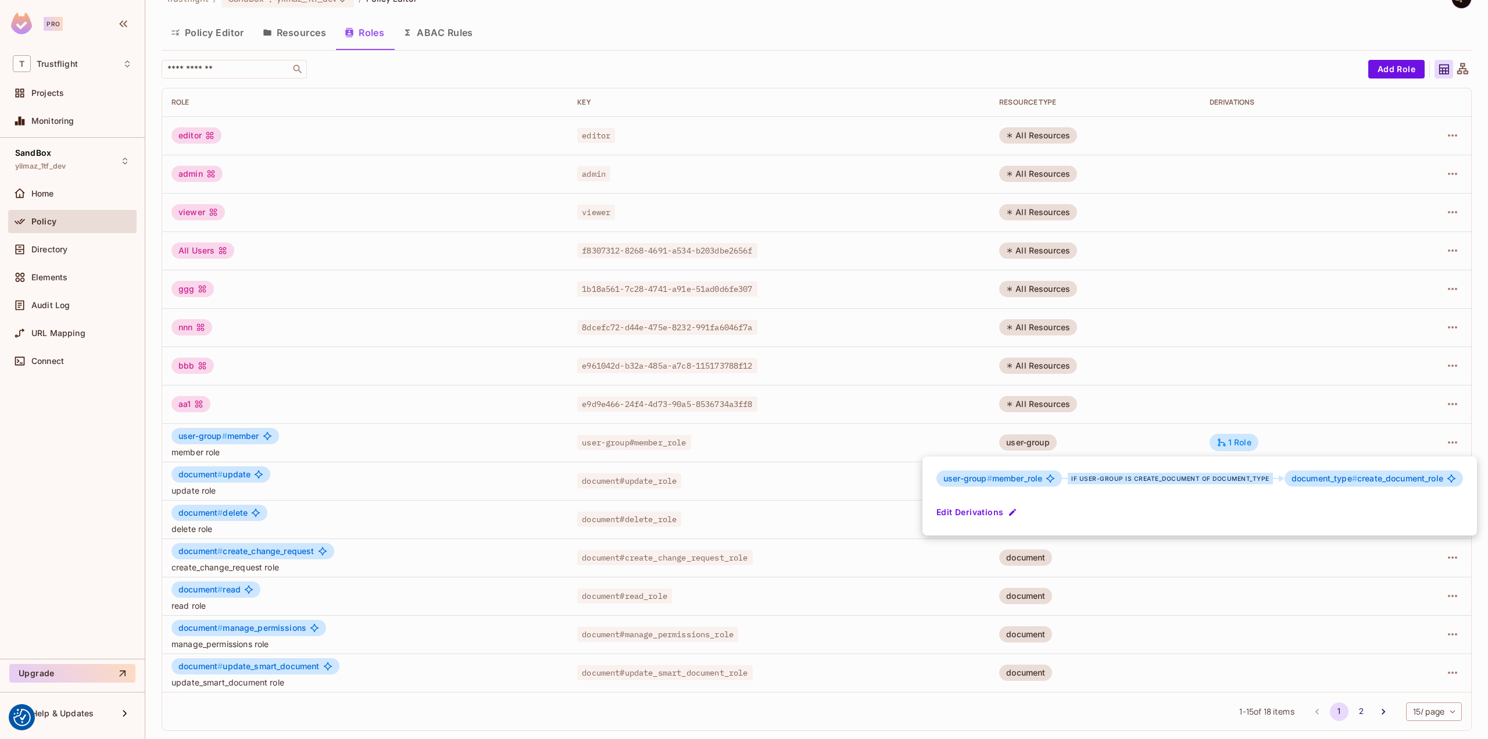
click at [1312, 572] on div at bounding box center [744, 369] width 1488 height 739
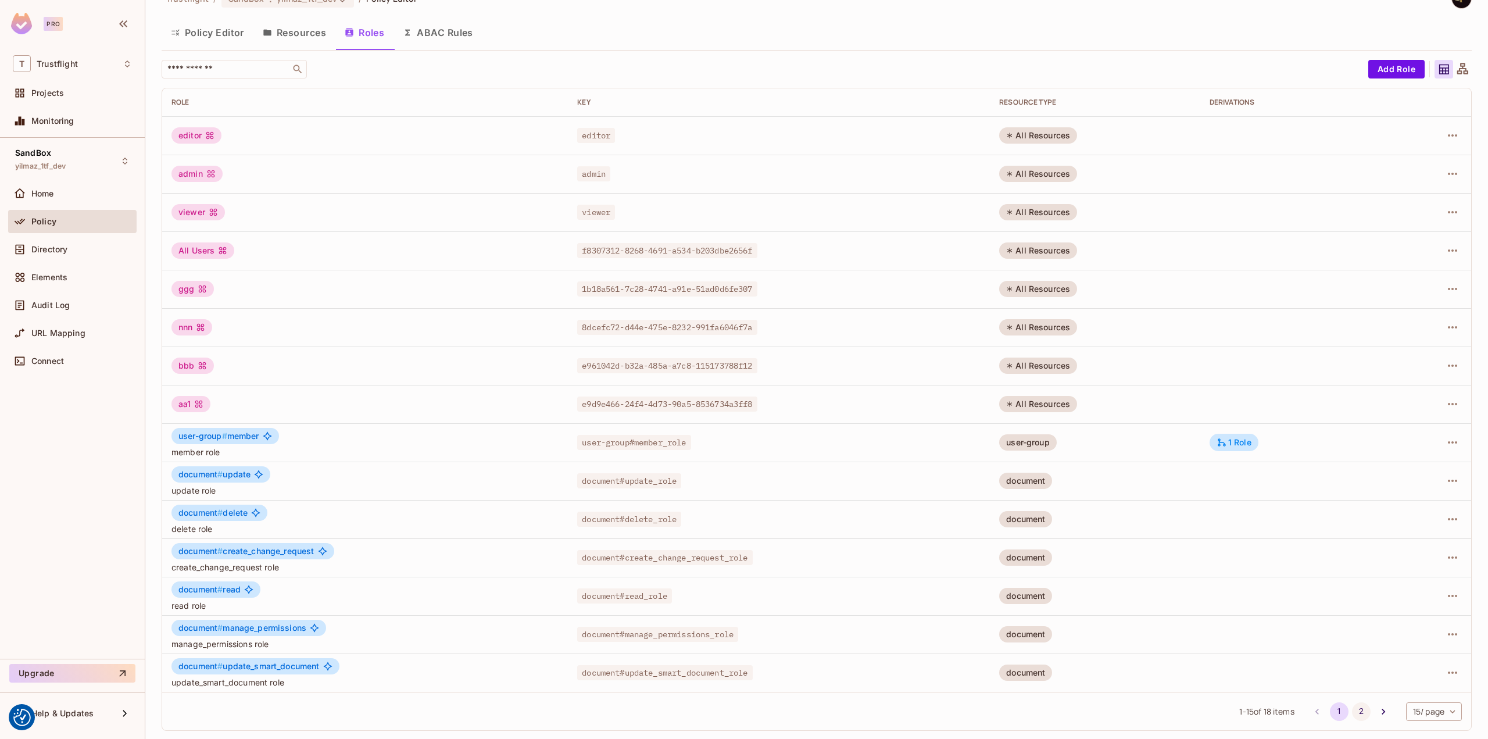
click at [1352, 704] on button "2" at bounding box center [1361, 711] width 19 height 19
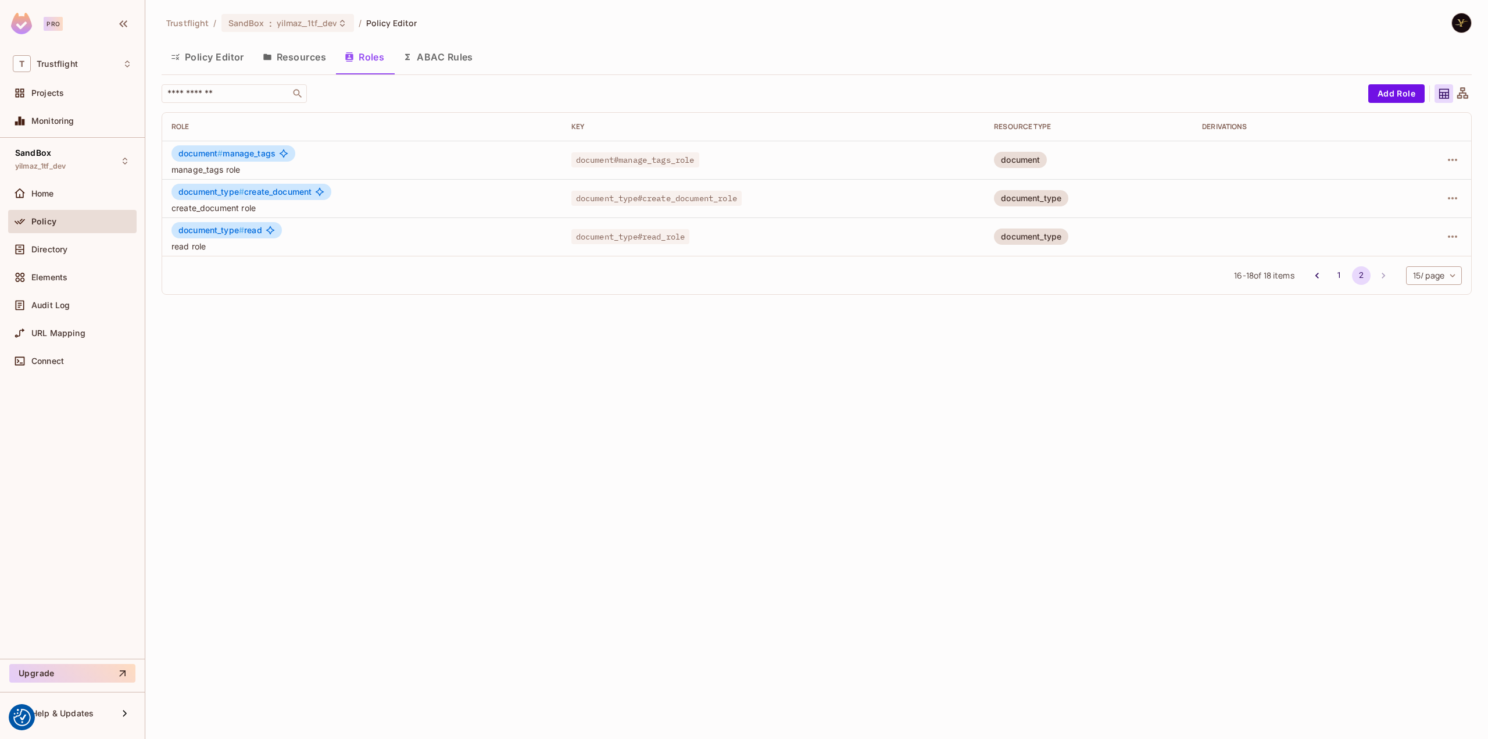
scroll to position [0, 0]
click at [1334, 276] on button "1" at bounding box center [1339, 275] width 19 height 19
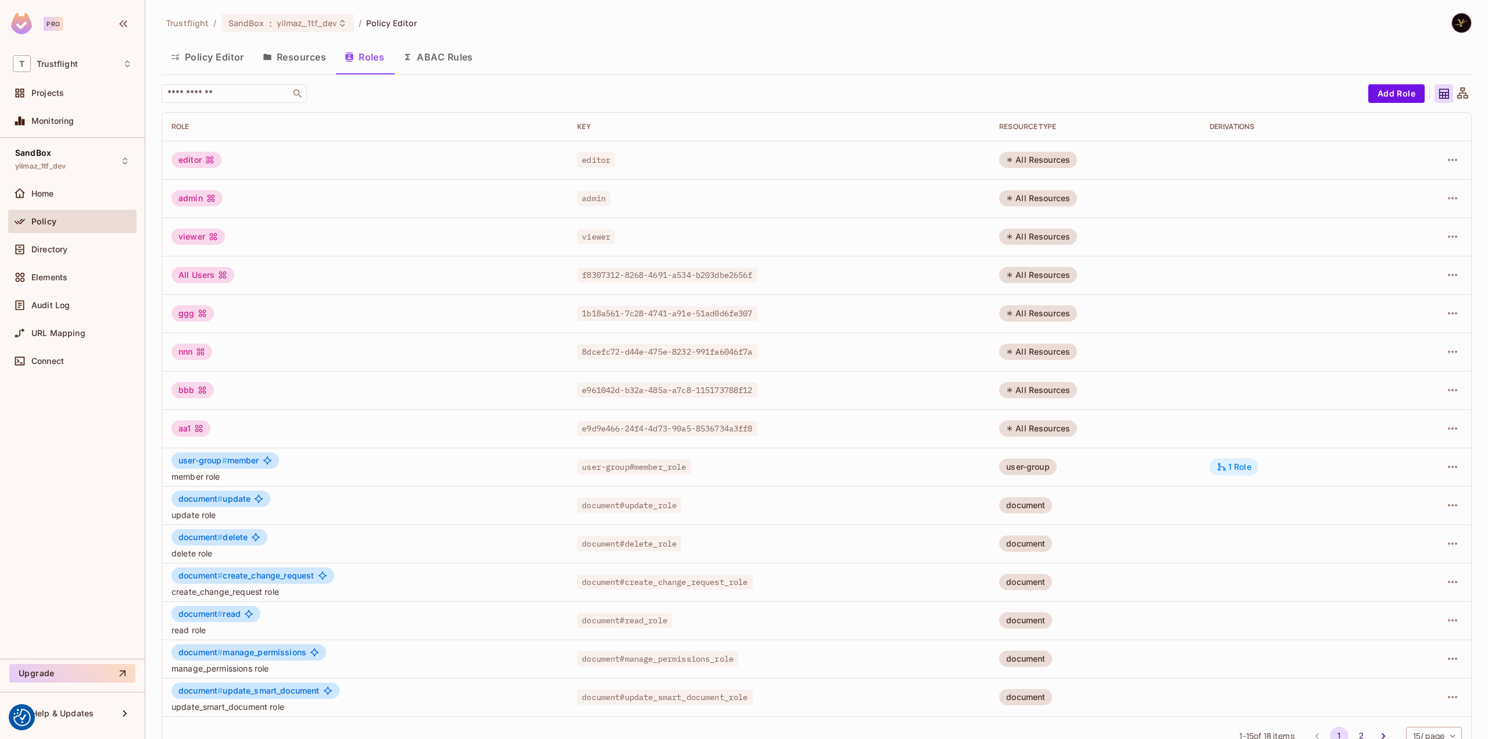
click at [1230, 471] on div "1 Role" at bounding box center [1233, 466] width 35 height 10
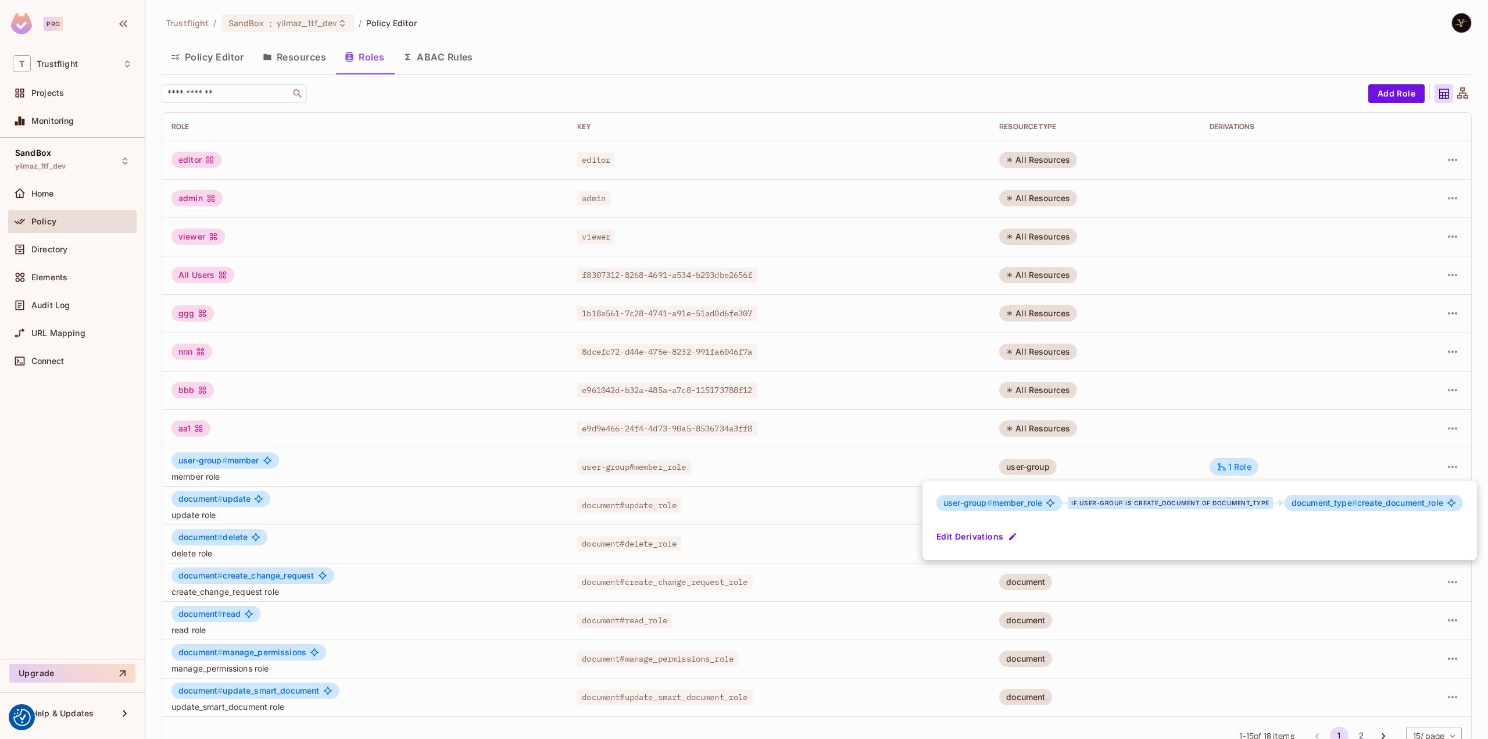
click at [936, 56] on div at bounding box center [744, 369] width 1488 height 739
